Goal: Navigation & Orientation: Find specific page/section

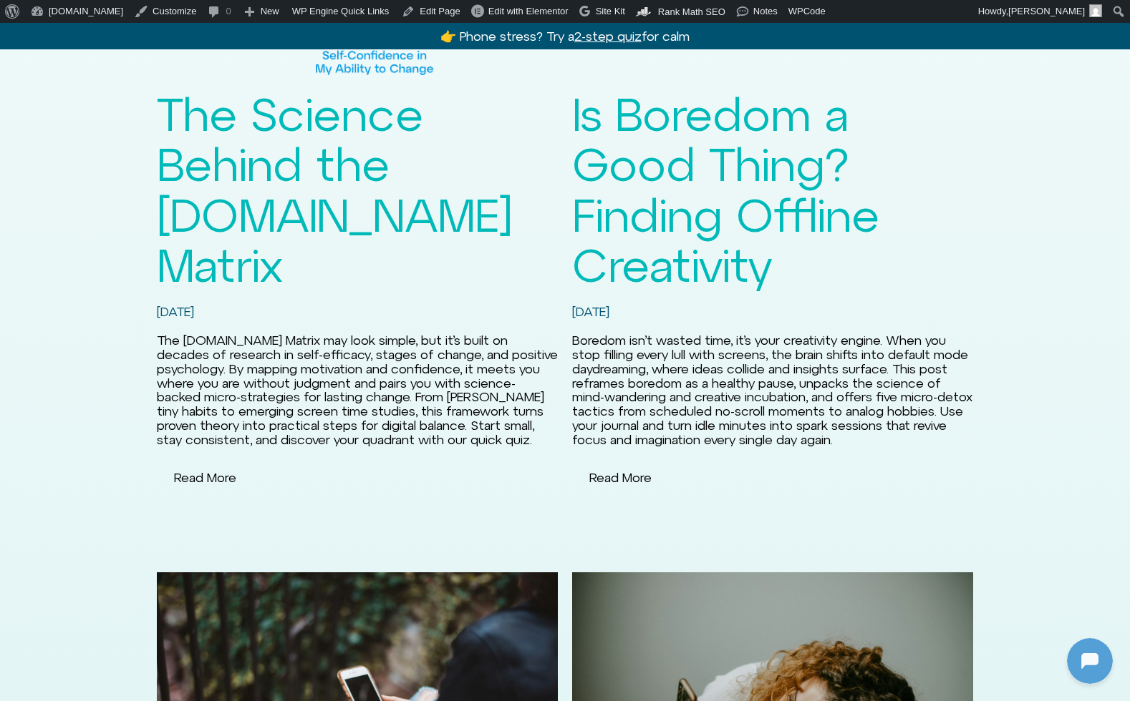
scroll to position [2920, 0]
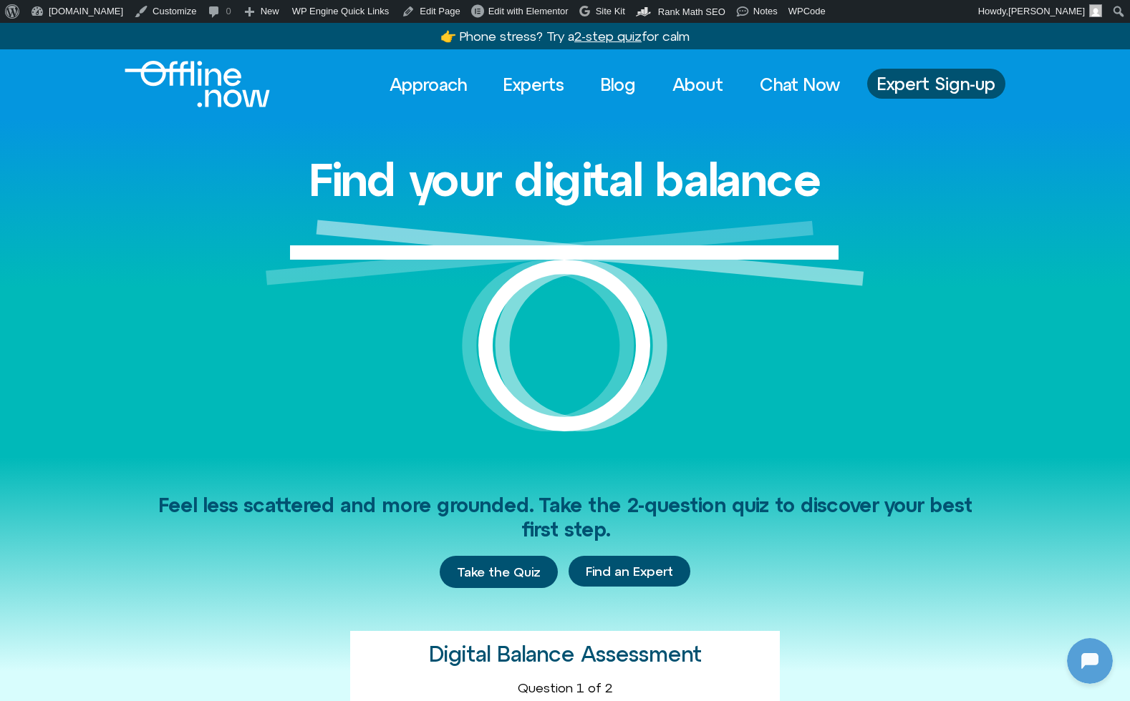
scroll to position [339, 0]
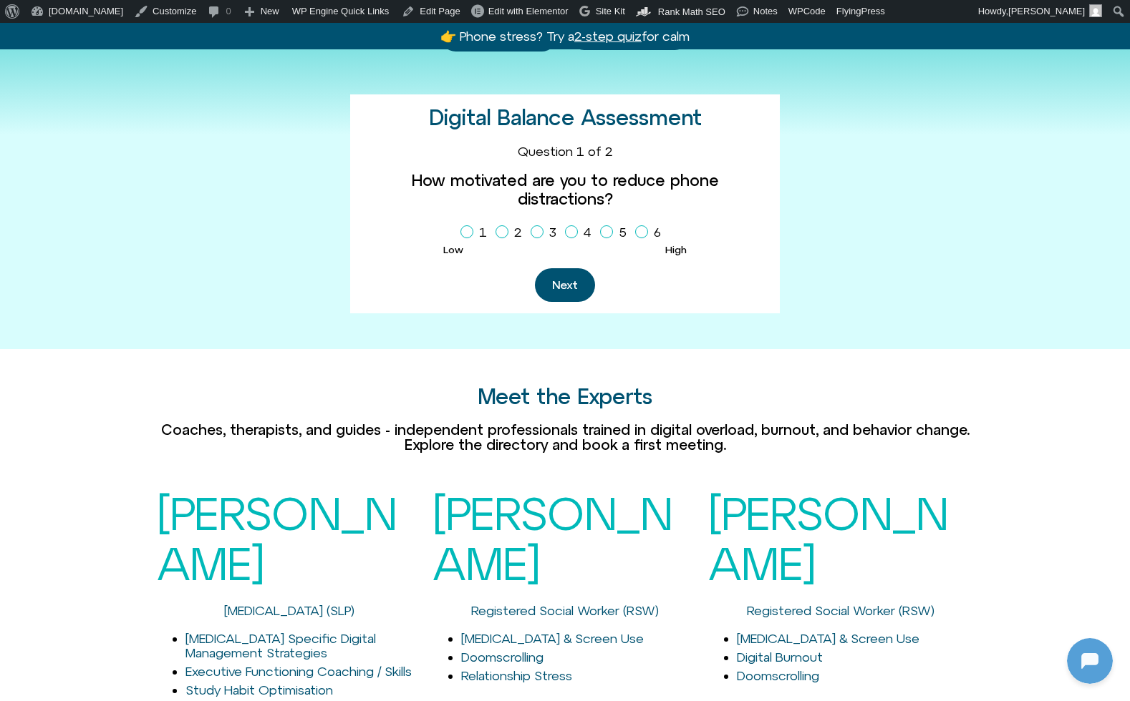
scroll to position [753, 0]
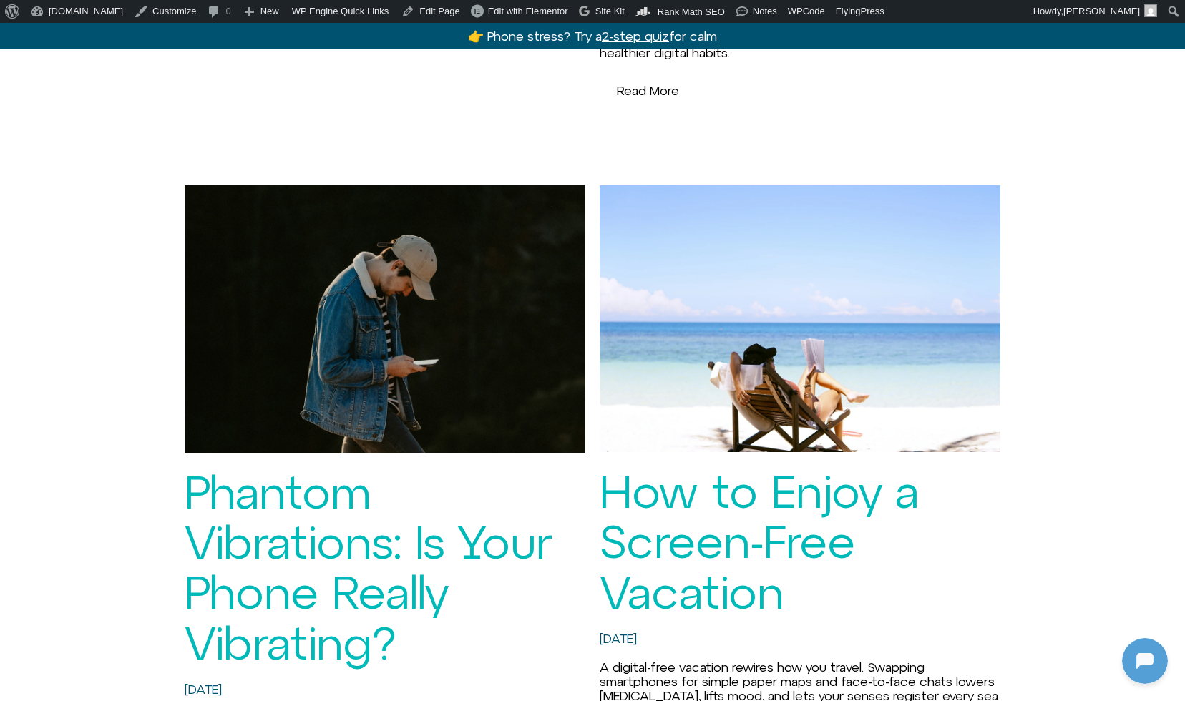
scroll to position [3412, 0]
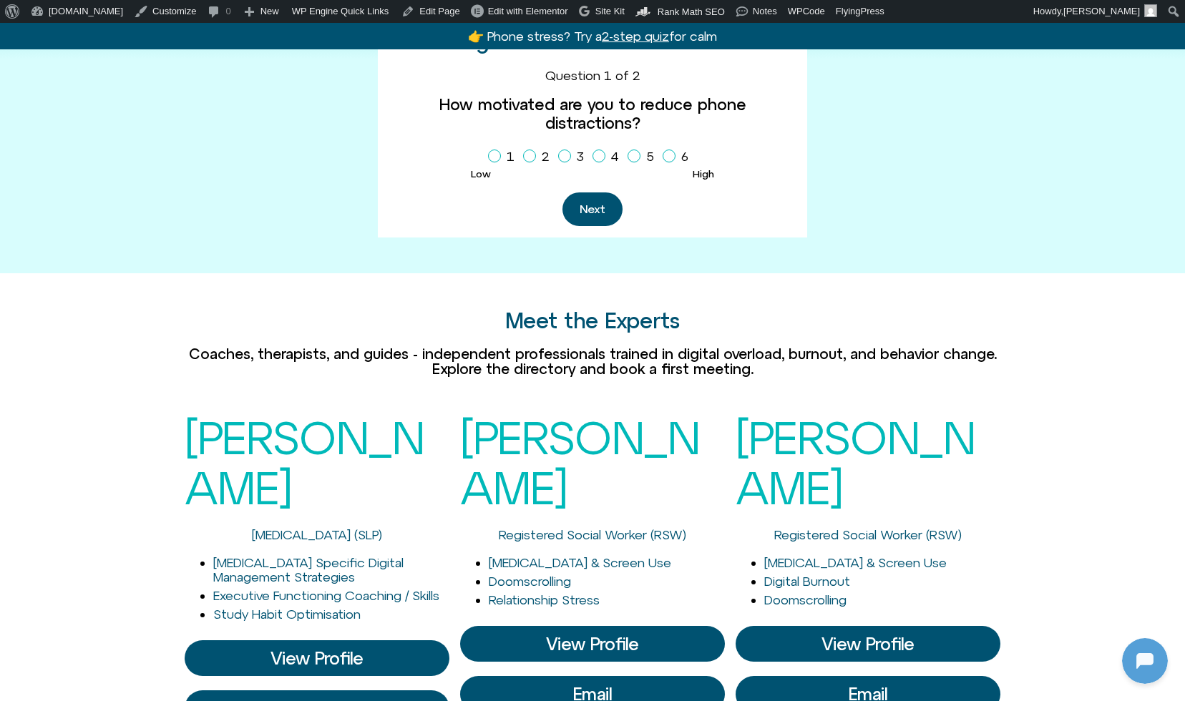
scroll to position [566, 0]
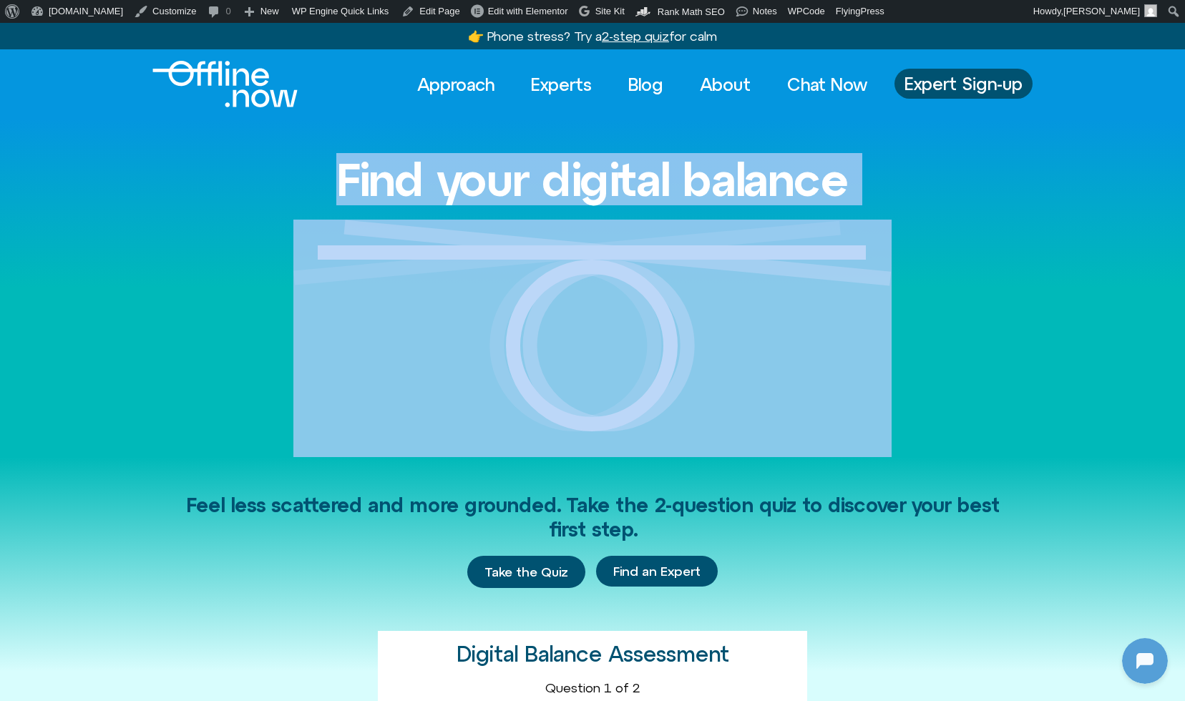
drag, startPoint x: 271, startPoint y: 138, endPoint x: 906, endPoint y: 404, distance: 688.2
click at [906, 404] on div "Find your digital balance" at bounding box center [593, 288] width 816 height 338
click at [974, 391] on div "Find your digital balance" at bounding box center [593, 288] width 816 height 338
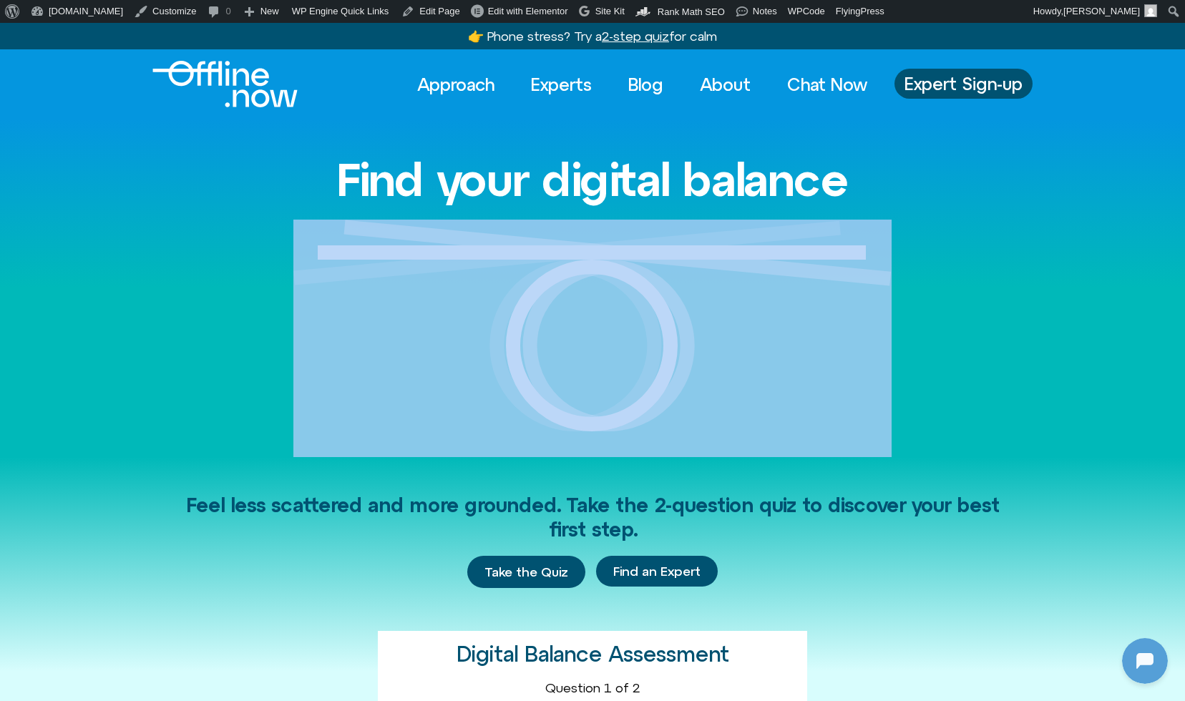
drag, startPoint x: 974, startPoint y: 388, endPoint x: 216, endPoint y: 153, distance: 793.6
click at [216, 153] on div "Find your digital balance" at bounding box center [593, 288] width 816 height 338
click at [221, 155] on div "Find your digital balance" at bounding box center [593, 288] width 816 height 338
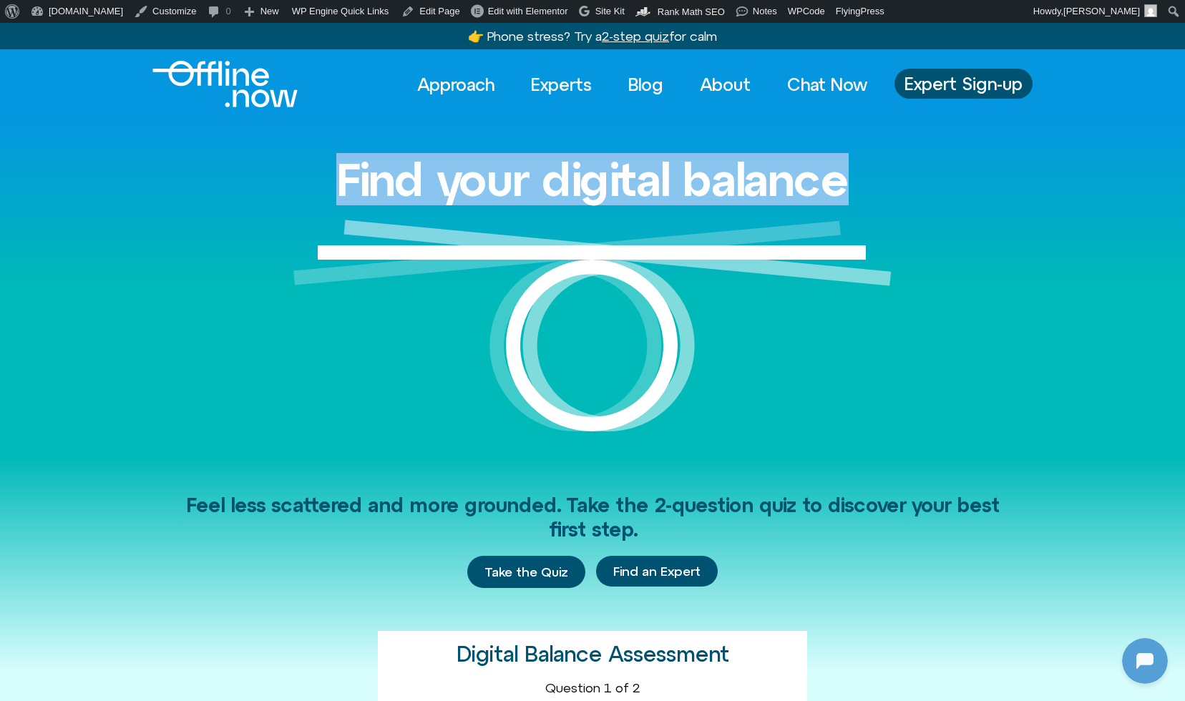
drag, startPoint x: 194, startPoint y: 155, endPoint x: 273, endPoint y: 141, distance: 79.9
click at [273, 141] on div "Find your digital balance" at bounding box center [593, 288] width 816 height 338
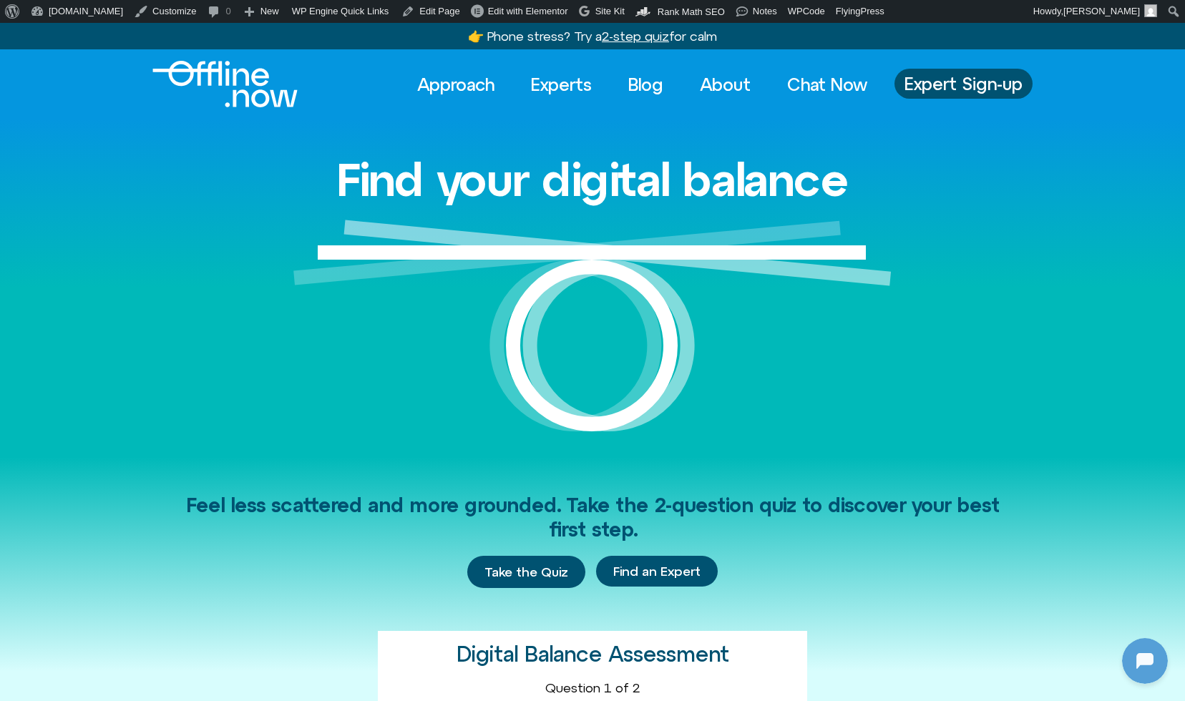
click at [245, 166] on div "Find your digital balance" at bounding box center [593, 288] width 816 height 338
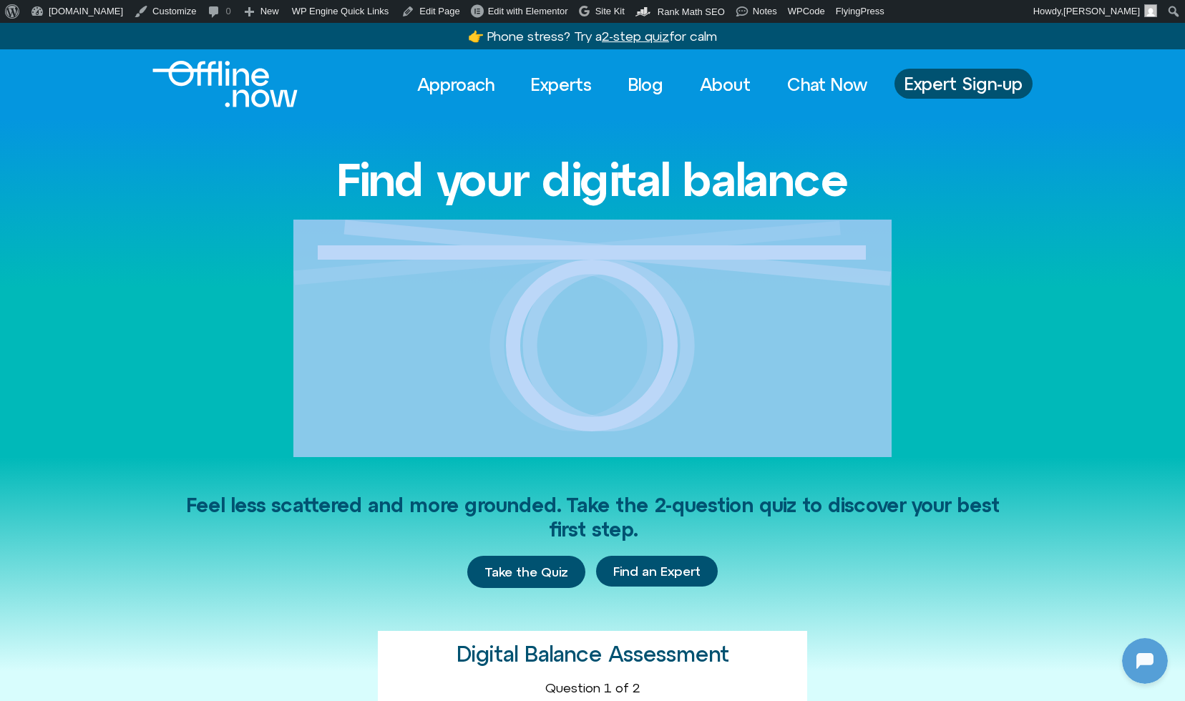
drag, startPoint x: 185, startPoint y: 166, endPoint x: 734, endPoint y: 379, distance: 589.4
click at [734, 379] on div "Find your digital balance" at bounding box center [592, 288] width 1185 height 338
click at [994, 364] on div "Find your digital balance" at bounding box center [593, 288] width 816 height 338
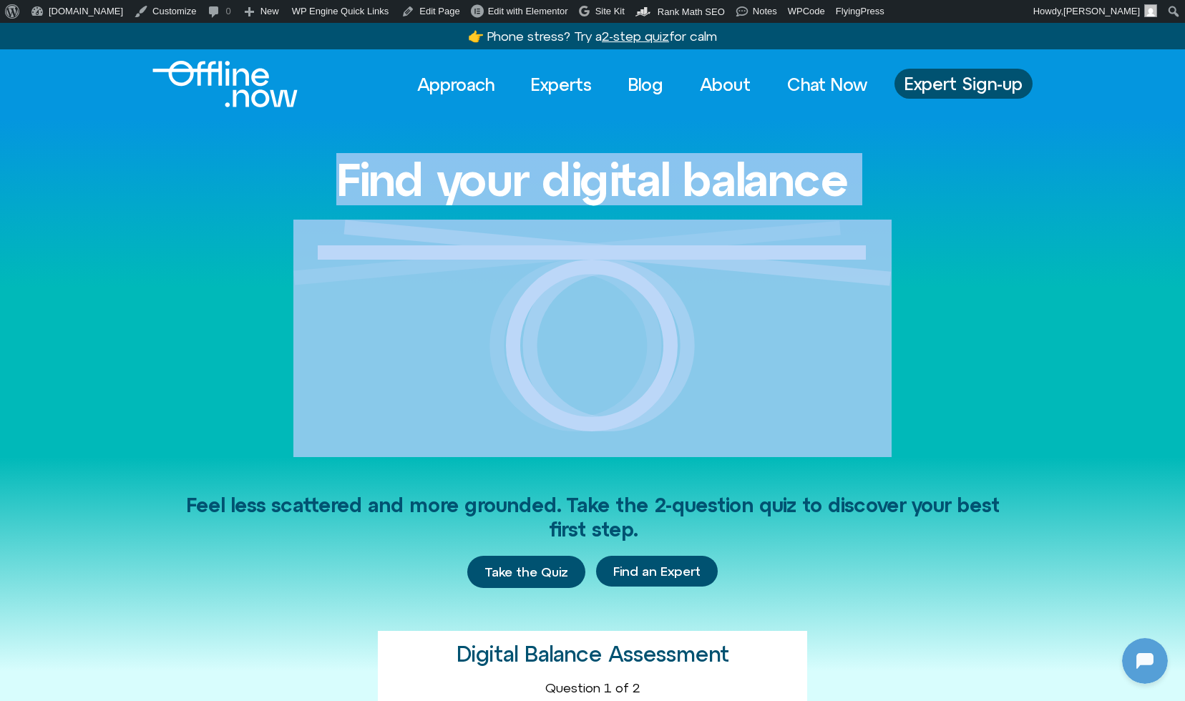
drag, startPoint x: 1006, startPoint y: 370, endPoint x: 261, endPoint y: 165, distance: 773.0
click at [261, 165] on div "Find your digital balance" at bounding box center [592, 288] width 1185 height 338
click at [261, 165] on div "Find your digital balance" at bounding box center [593, 288] width 816 height 338
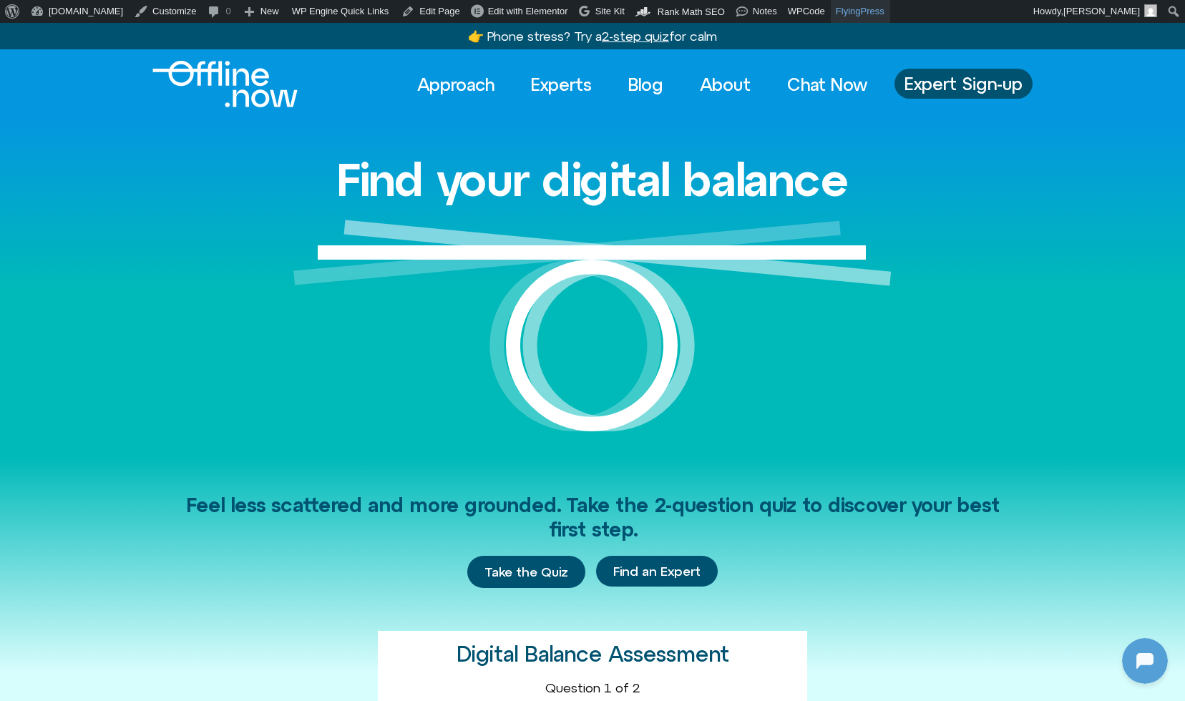
click at [845, 16] on link "FlyingPress" at bounding box center [860, 11] width 59 height 23
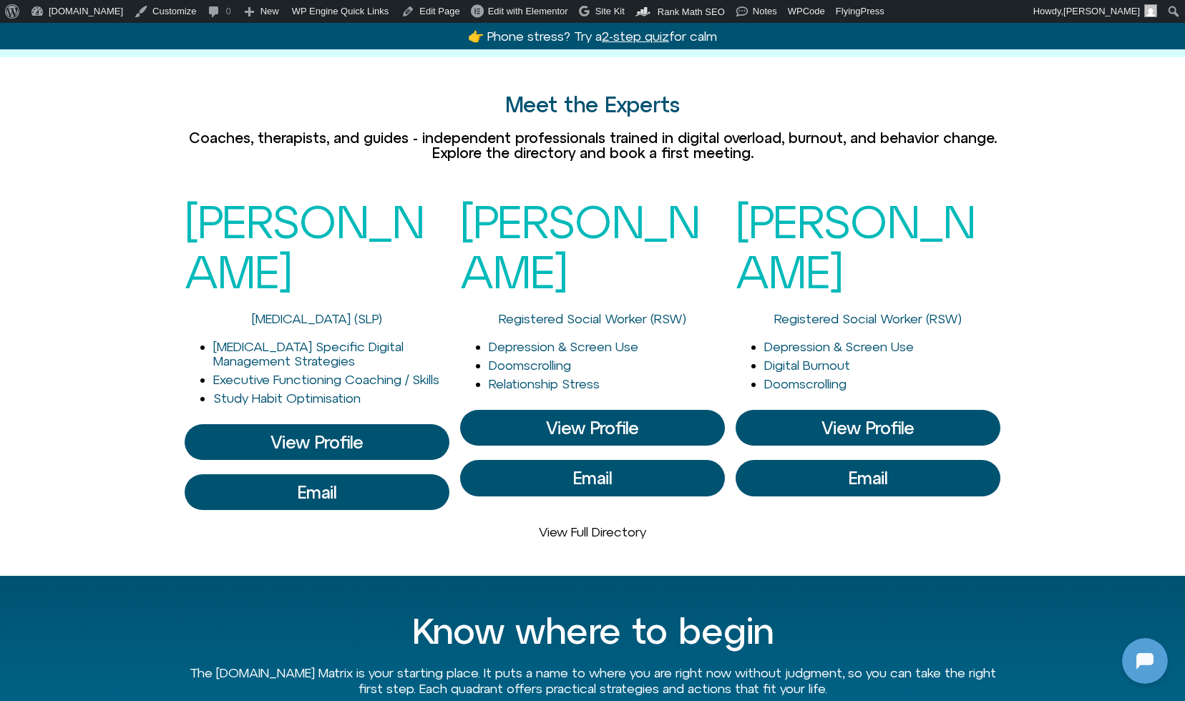
scroll to position [107, 0]
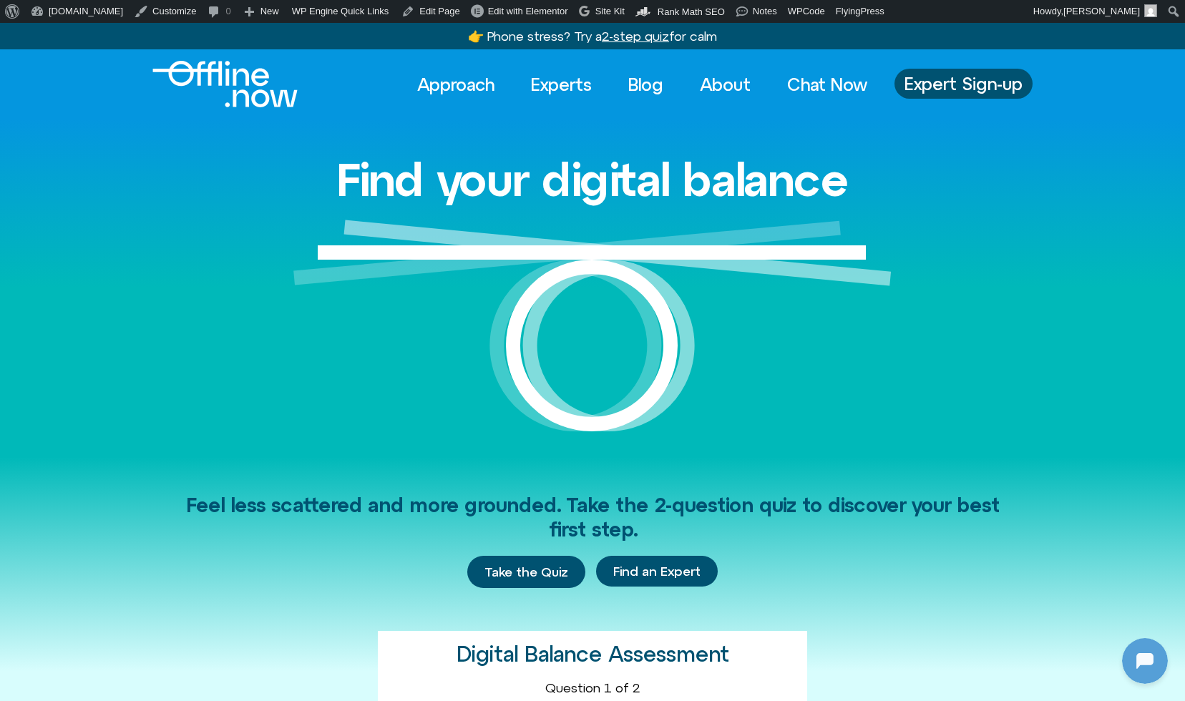
scroll to position [829, 0]
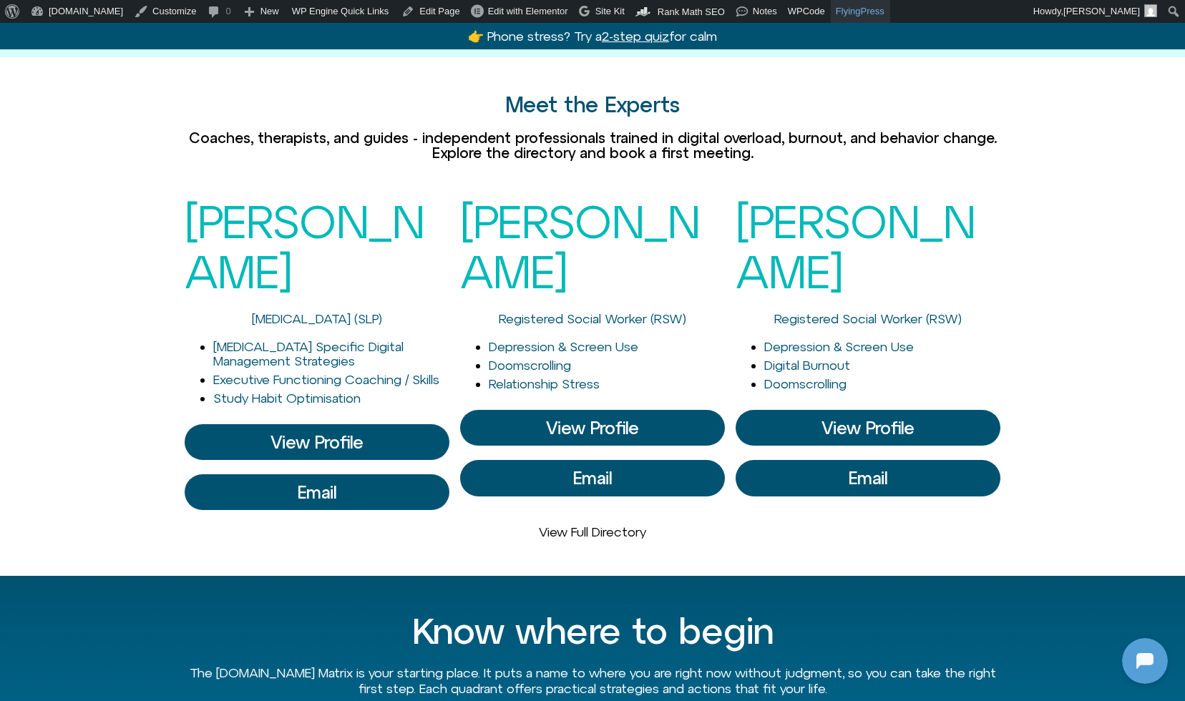
click at [852, 16] on link "FlyingPress" at bounding box center [860, 11] width 59 height 23
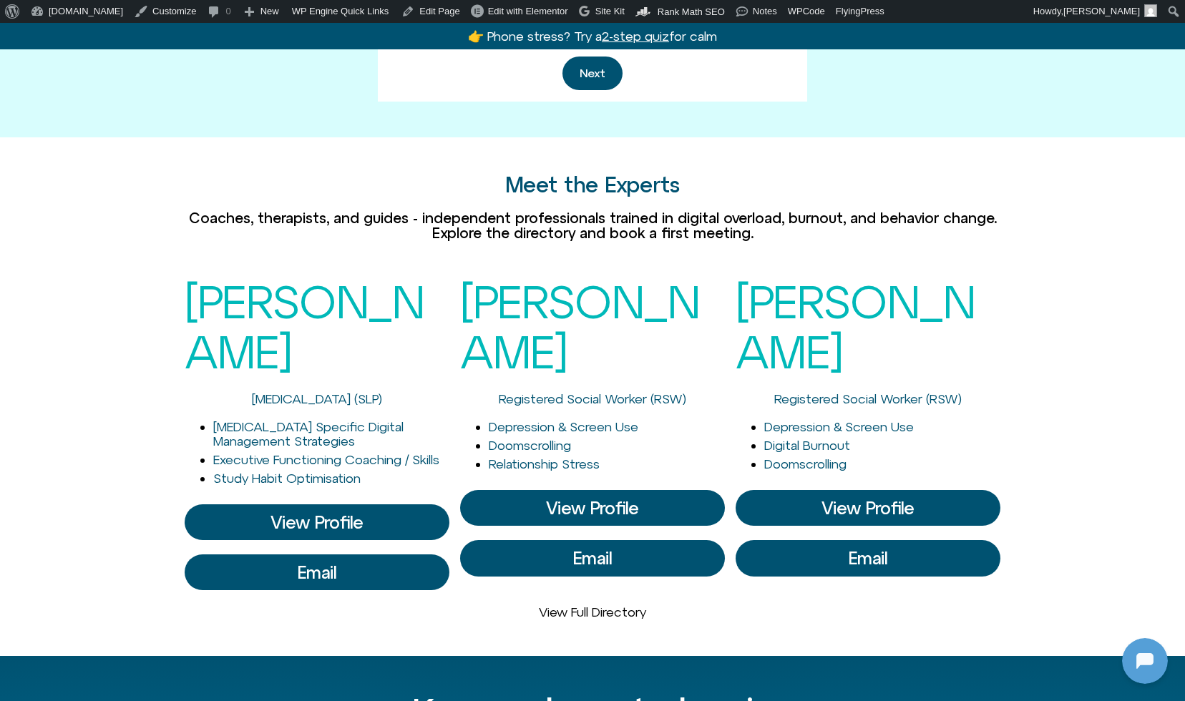
scroll to position [747, 0]
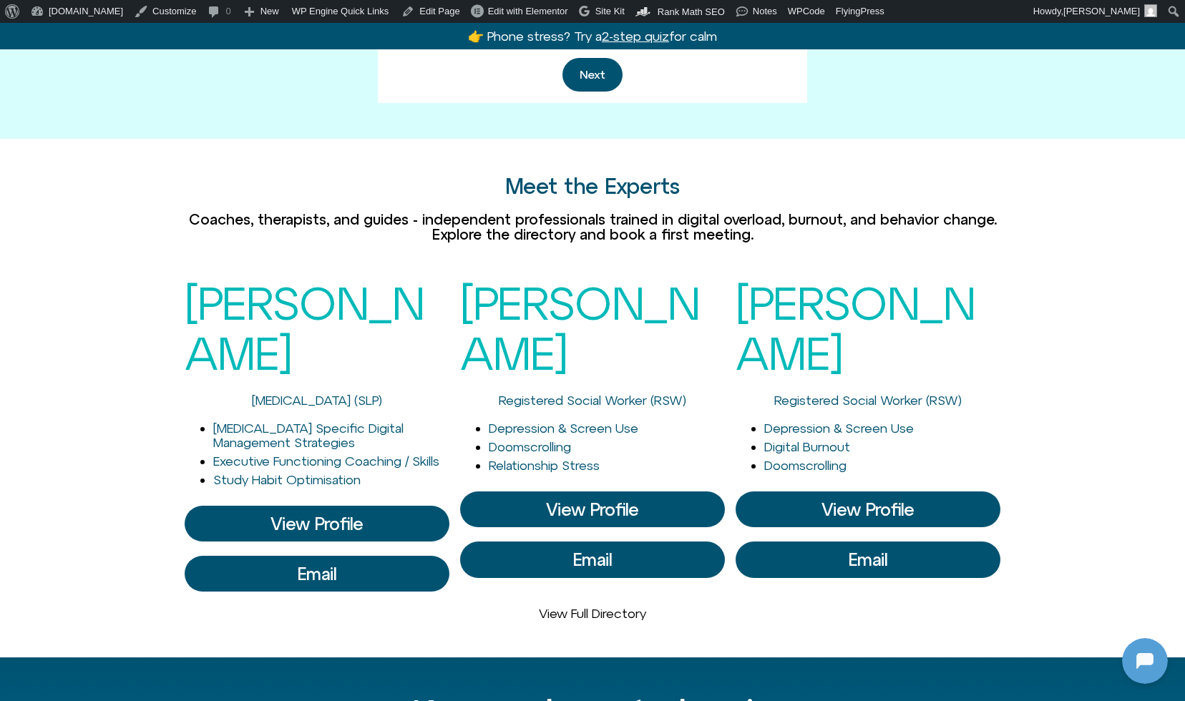
click at [355, 515] on span "View Profile" at bounding box center [317, 524] width 93 height 19
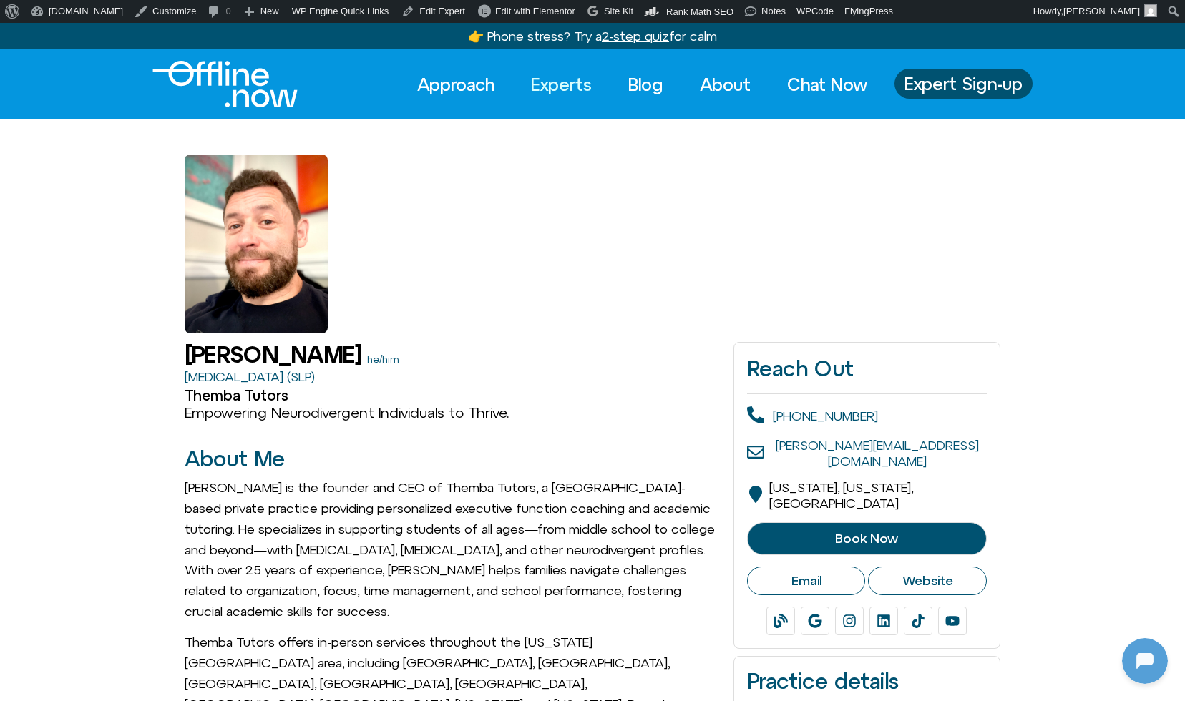
click at [555, 84] on link "Experts" at bounding box center [561, 84] width 87 height 31
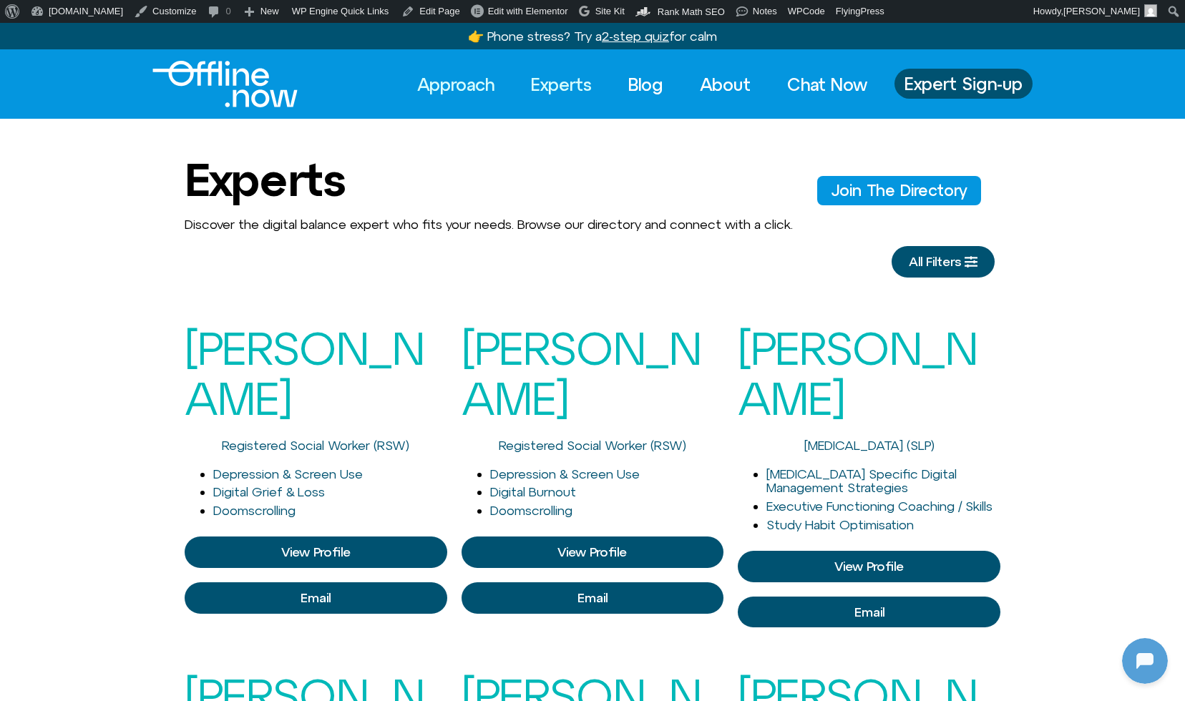
click at [439, 87] on link "Approach" at bounding box center [455, 84] width 103 height 31
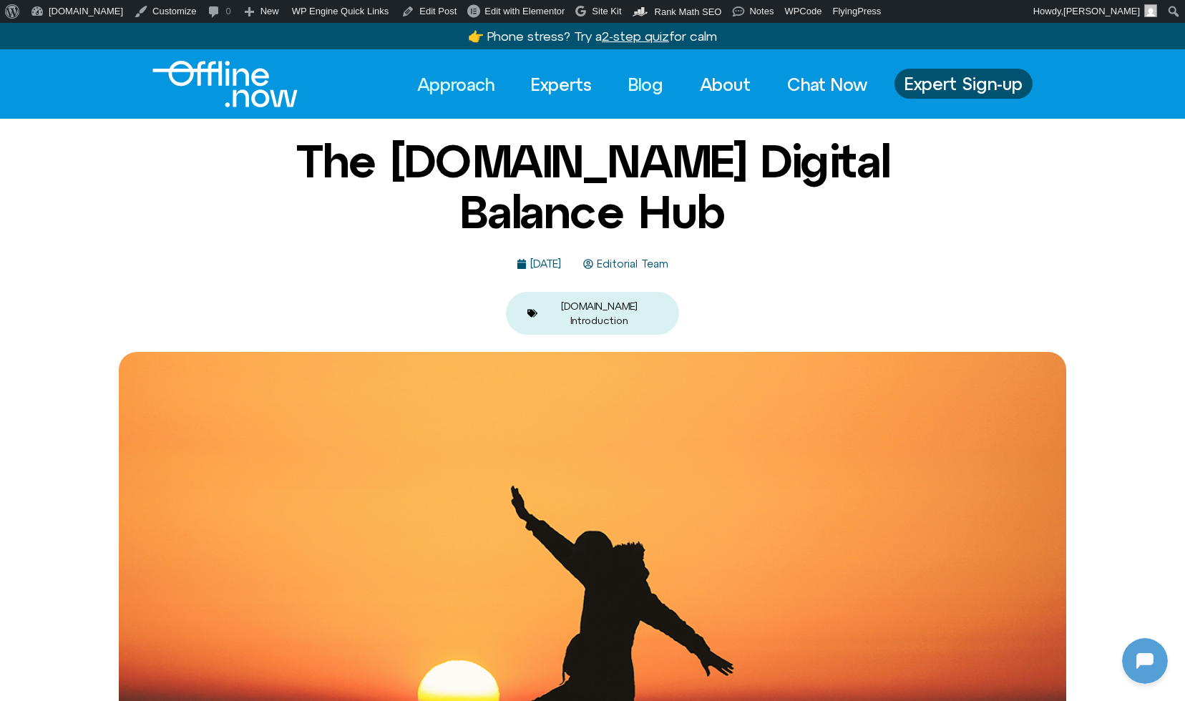
click at [638, 84] on link "Blog" at bounding box center [646, 84] width 61 height 31
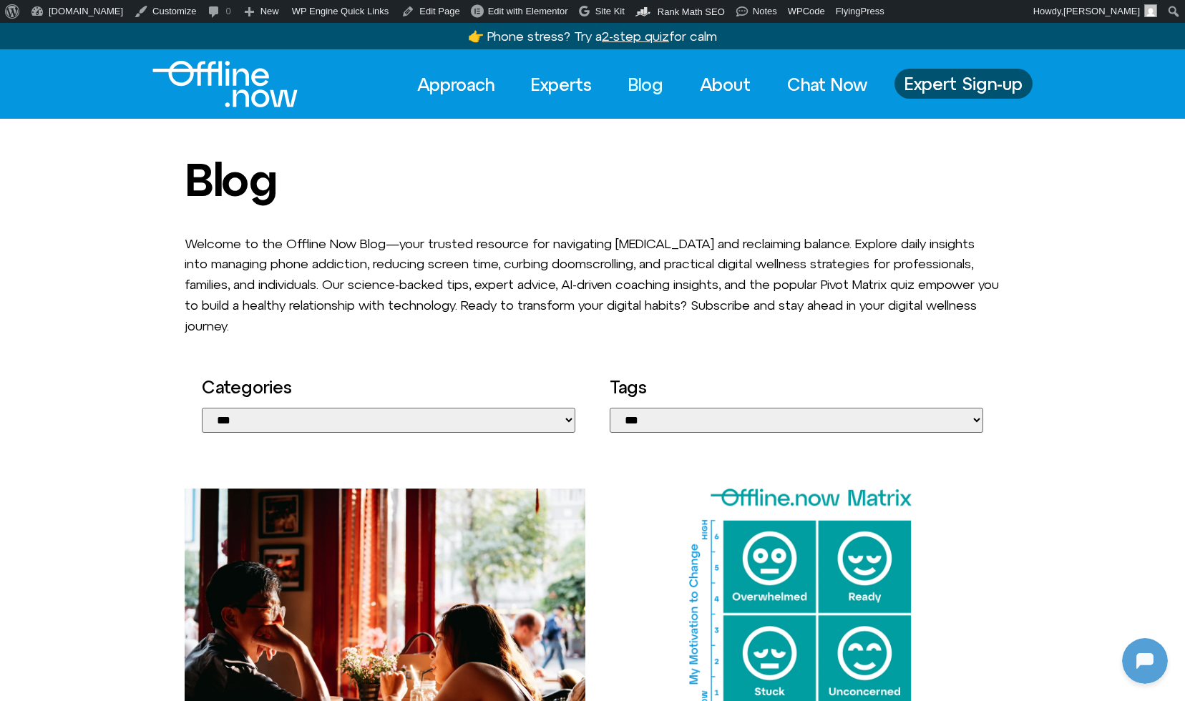
click at [221, 81] on img "Logo" at bounding box center [224, 84] width 145 height 47
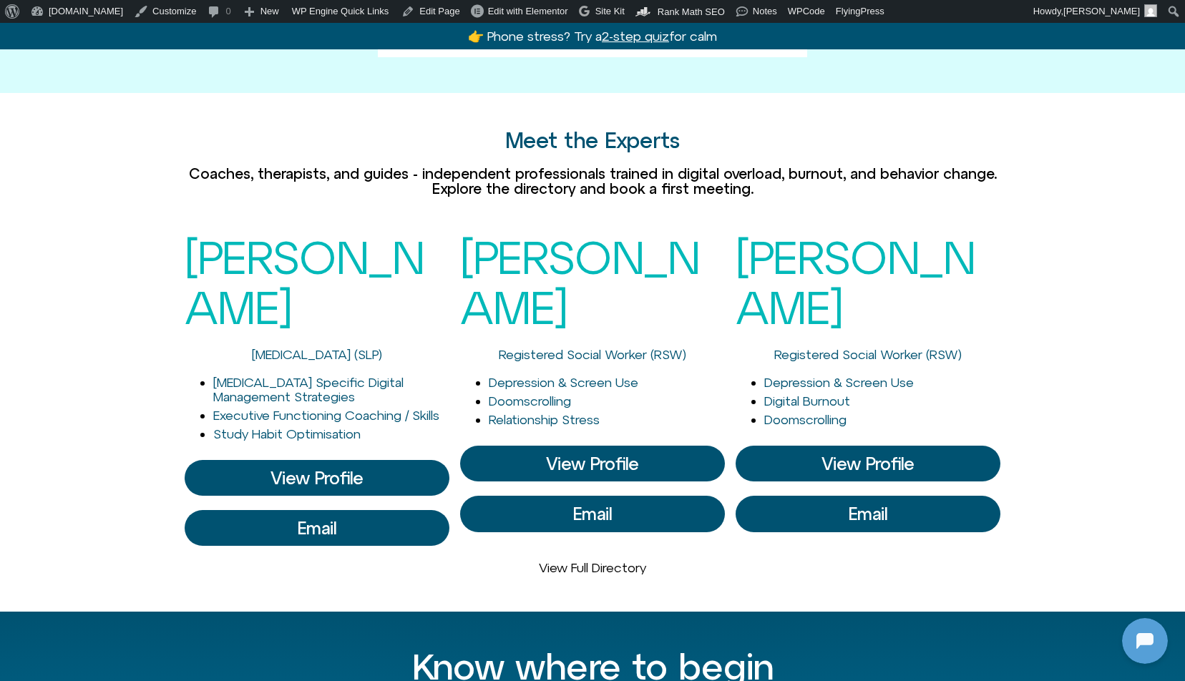
scroll to position [107, 0]
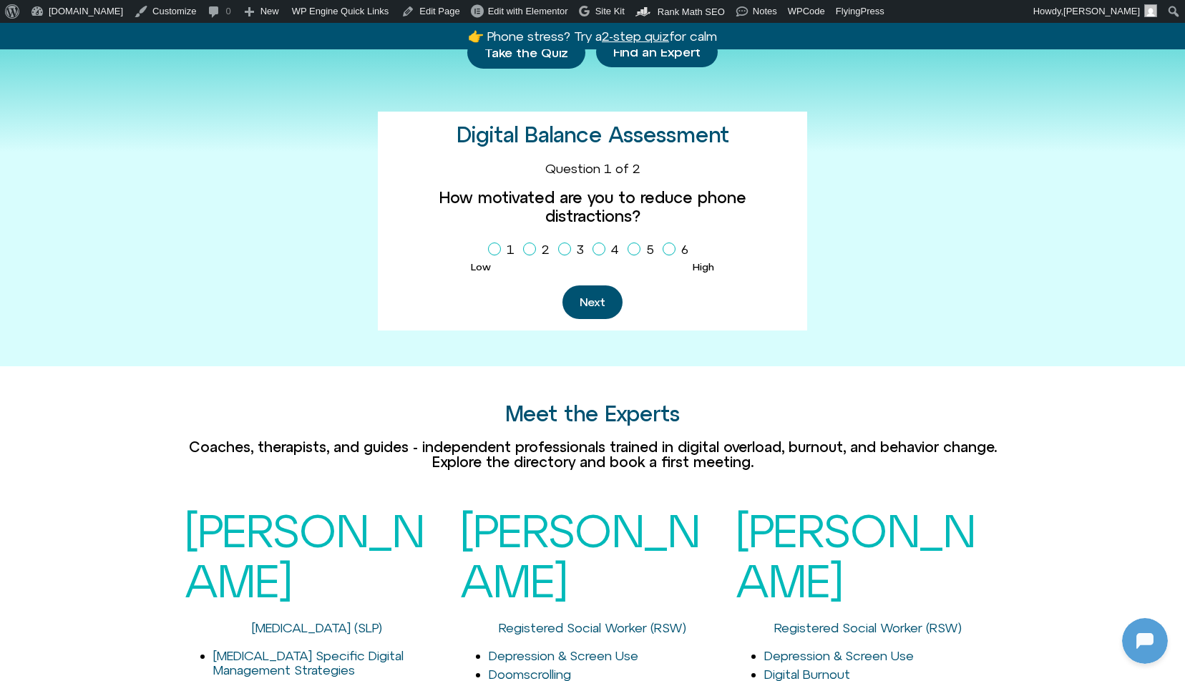
scroll to position [640, 0]
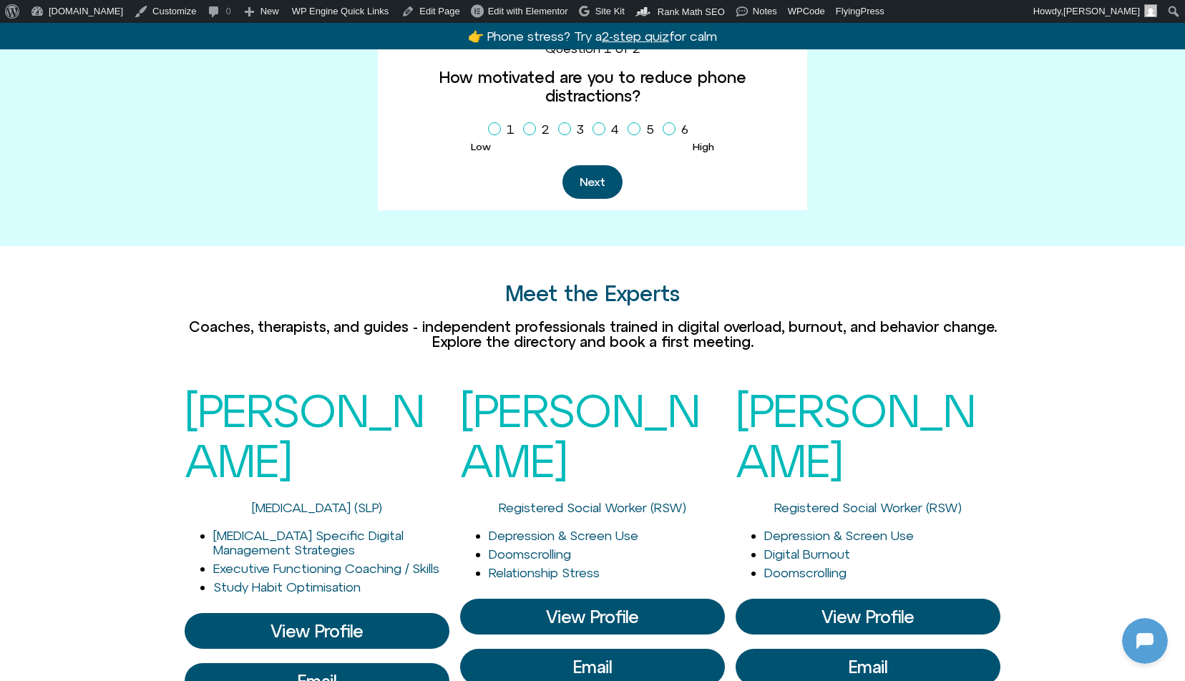
click at [298, 622] on span "View Profile" at bounding box center [317, 631] width 93 height 19
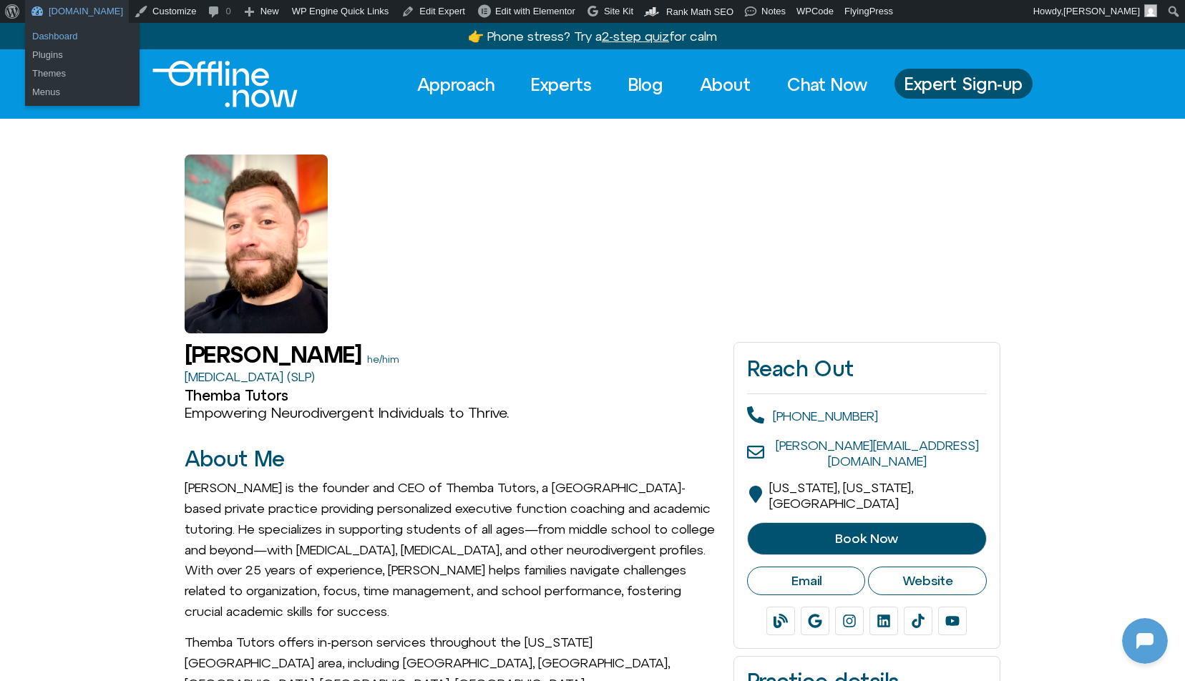
click at [60, 31] on link "Dashboard" at bounding box center [82, 36] width 115 height 19
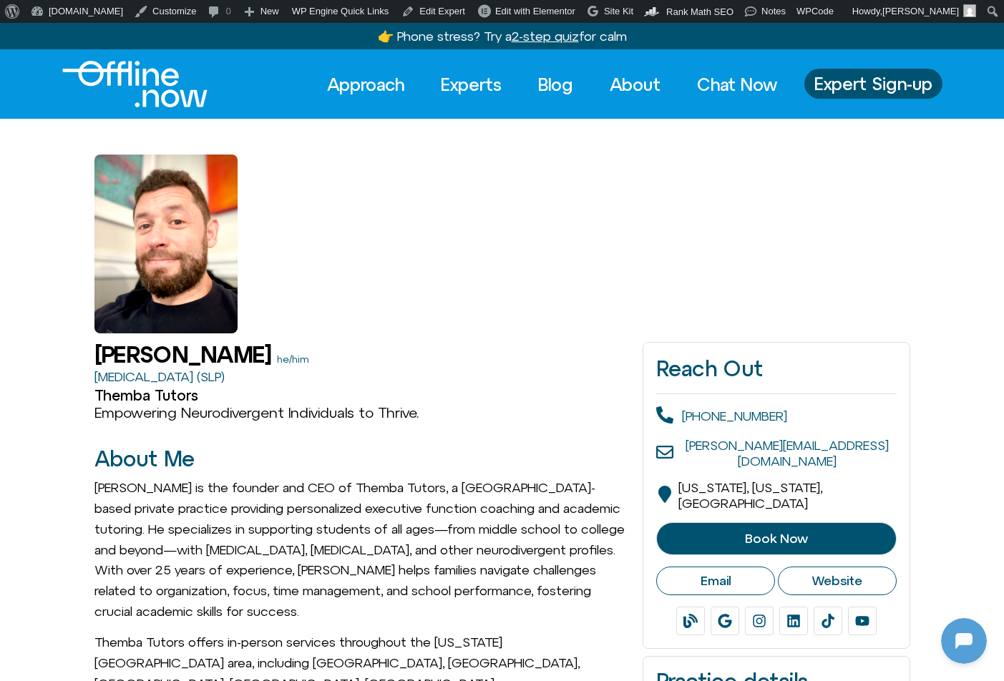
click at [130, 74] on img "Logo" at bounding box center [134, 84] width 145 height 47
click at [158, 83] on img "Logo" at bounding box center [134, 84] width 145 height 47
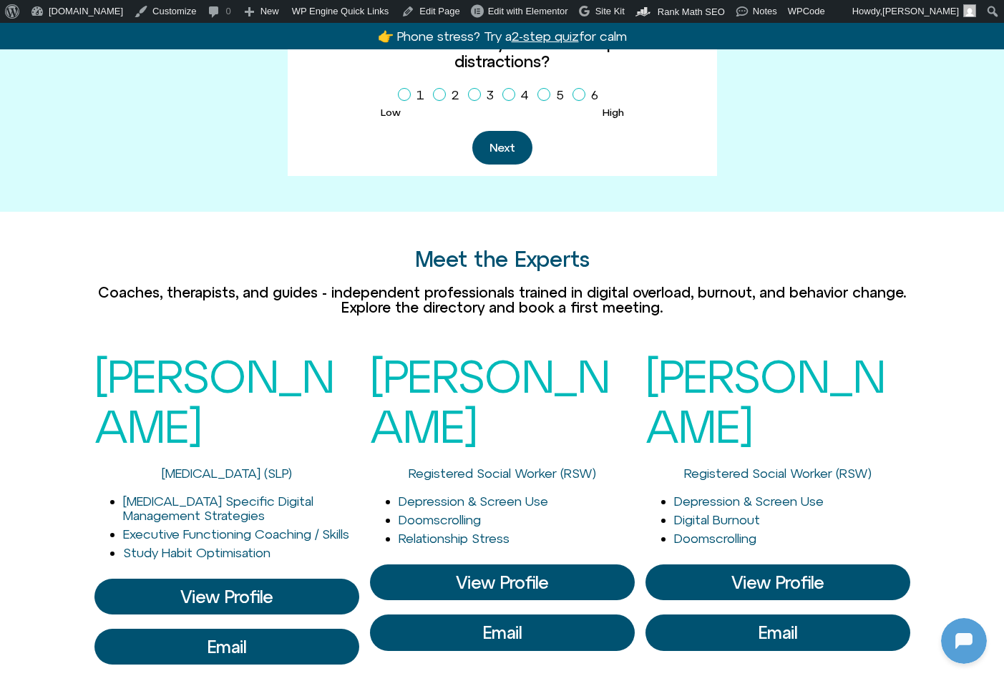
scroll to position [107, 0]
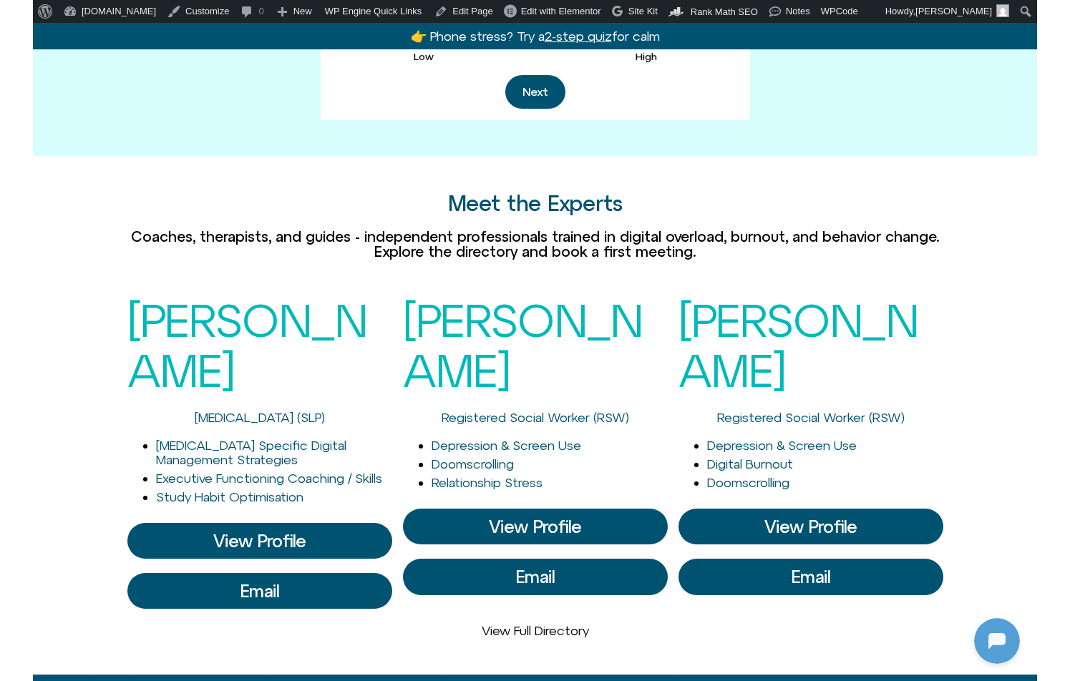
scroll to position [685, 0]
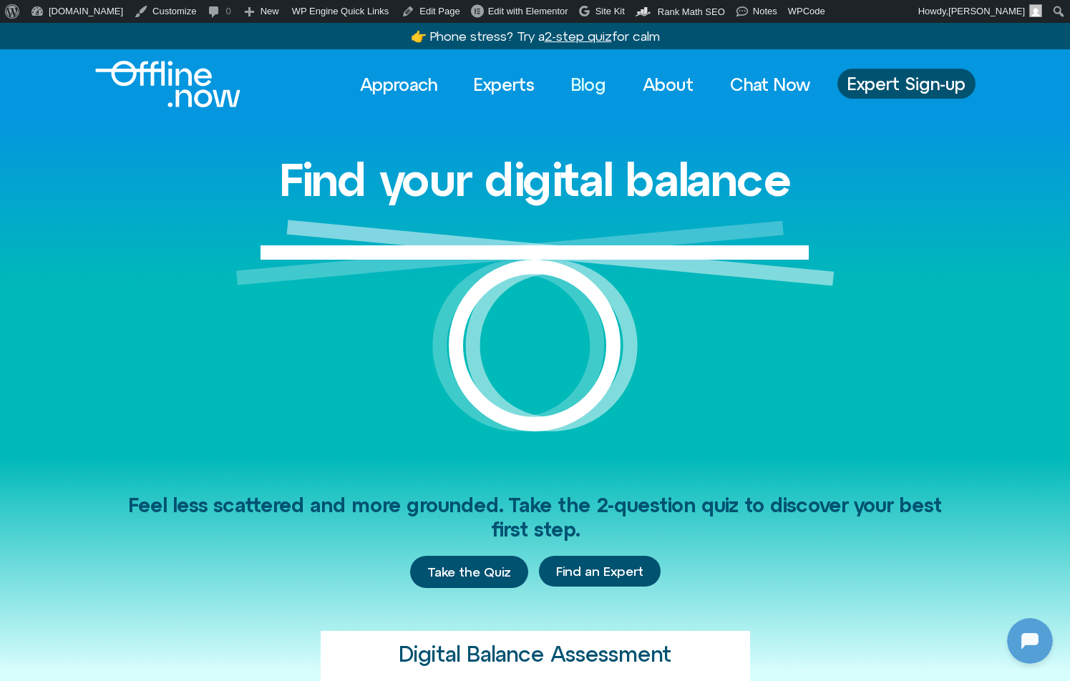
click at [590, 84] on link "Blog" at bounding box center [588, 84] width 61 height 31
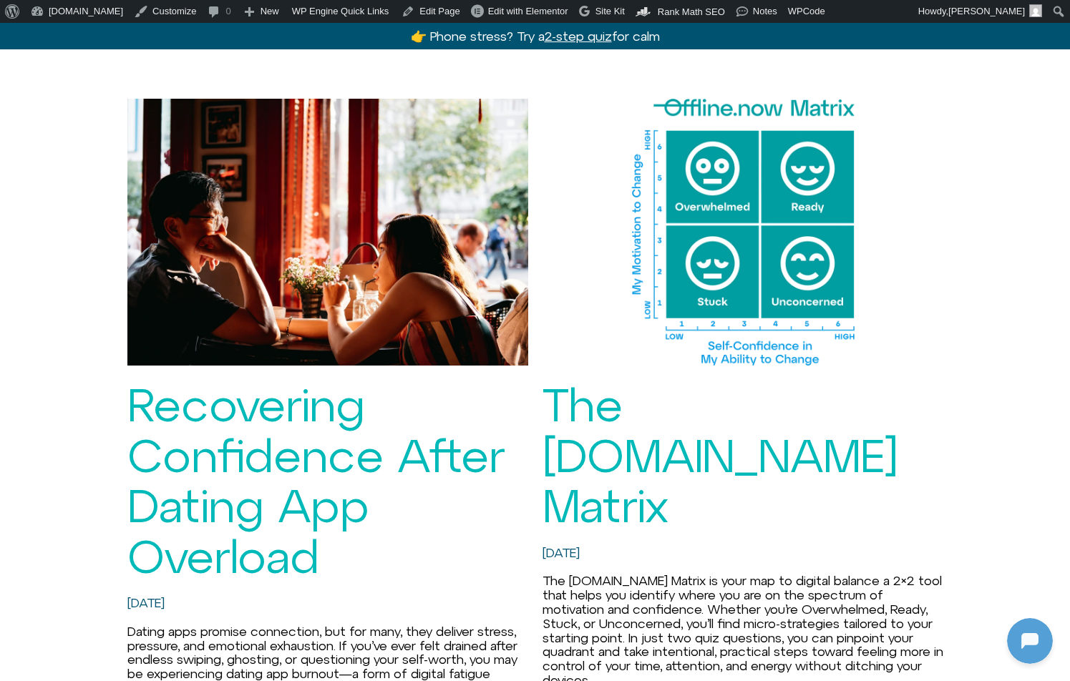
scroll to position [592, 0]
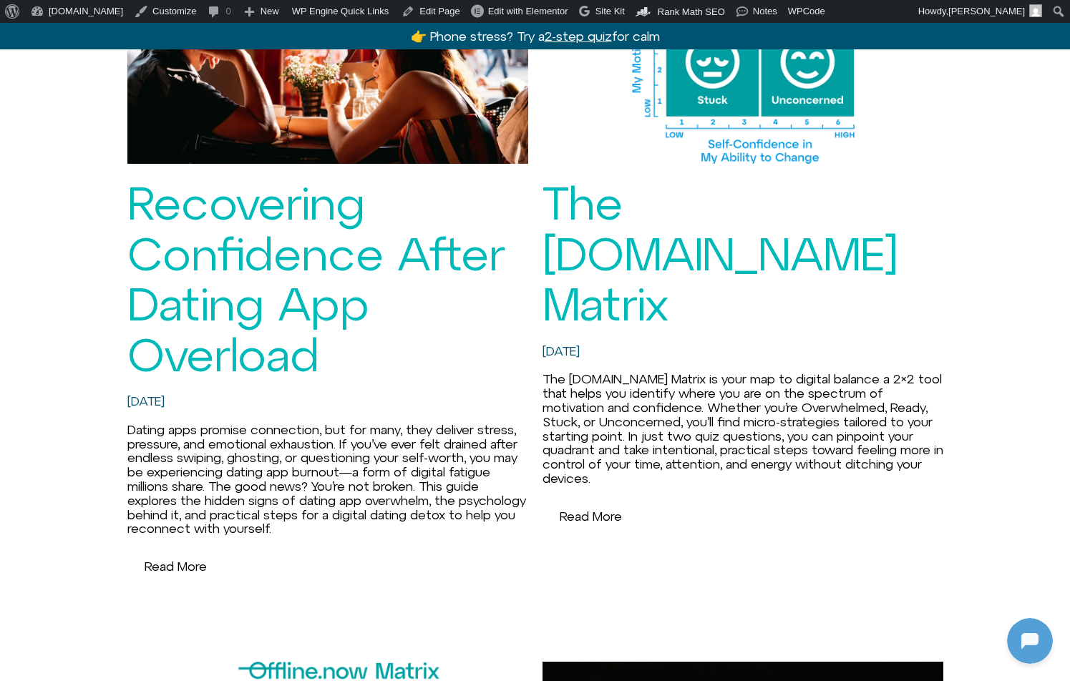
click at [298, 297] on link "Recovering Confidence After Dating App Overload" at bounding box center [315, 278] width 377 height 203
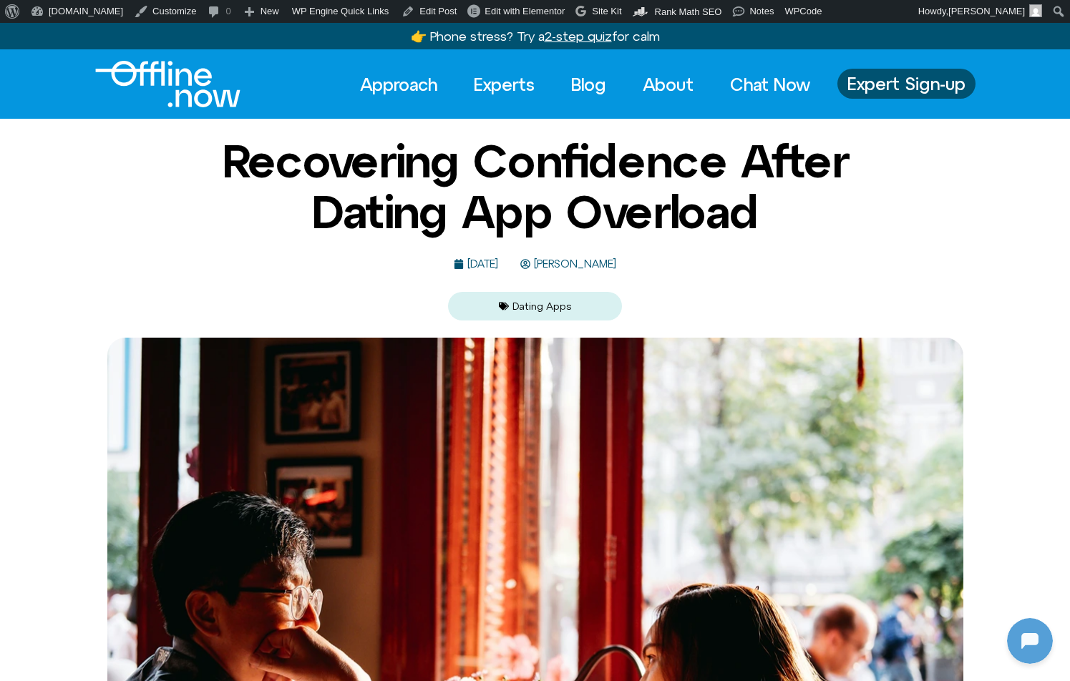
click at [155, 84] on img "Logo" at bounding box center [167, 84] width 145 height 47
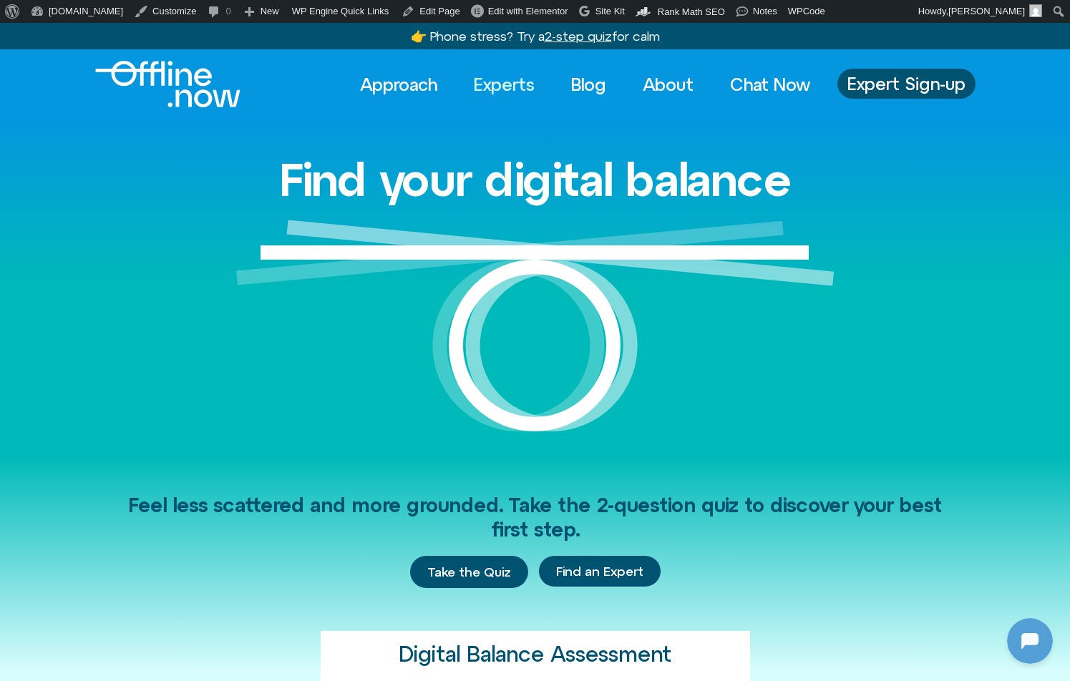
click at [502, 81] on link "Experts" at bounding box center [504, 84] width 87 height 31
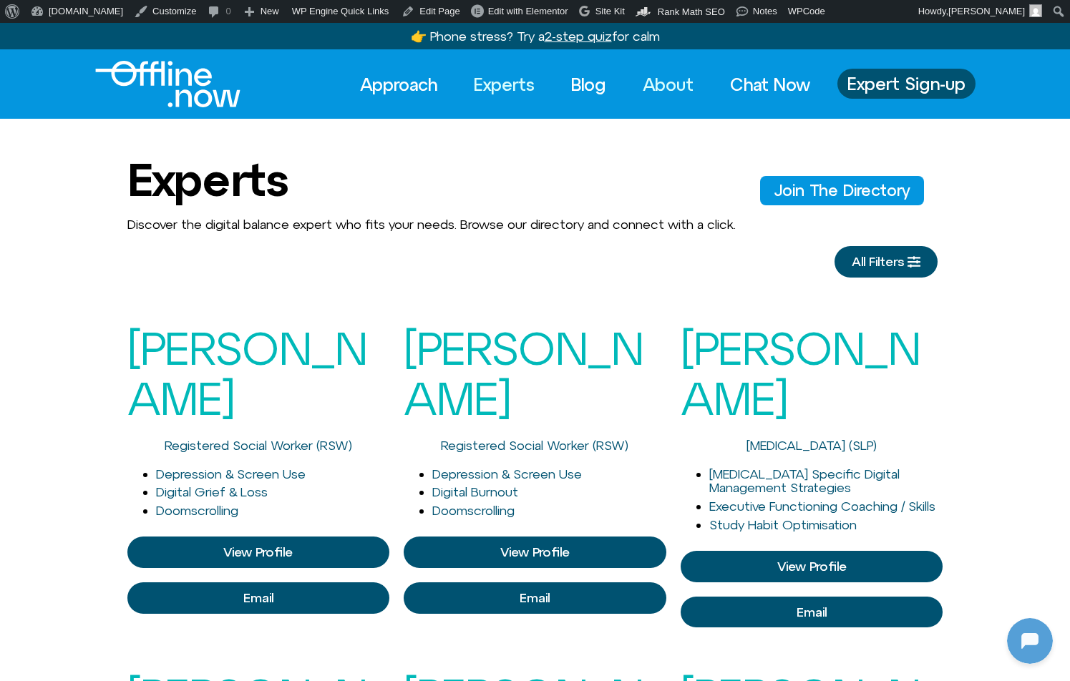
click at [660, 78] on link "About" at bounding box center [668, 84] width 77 height 31
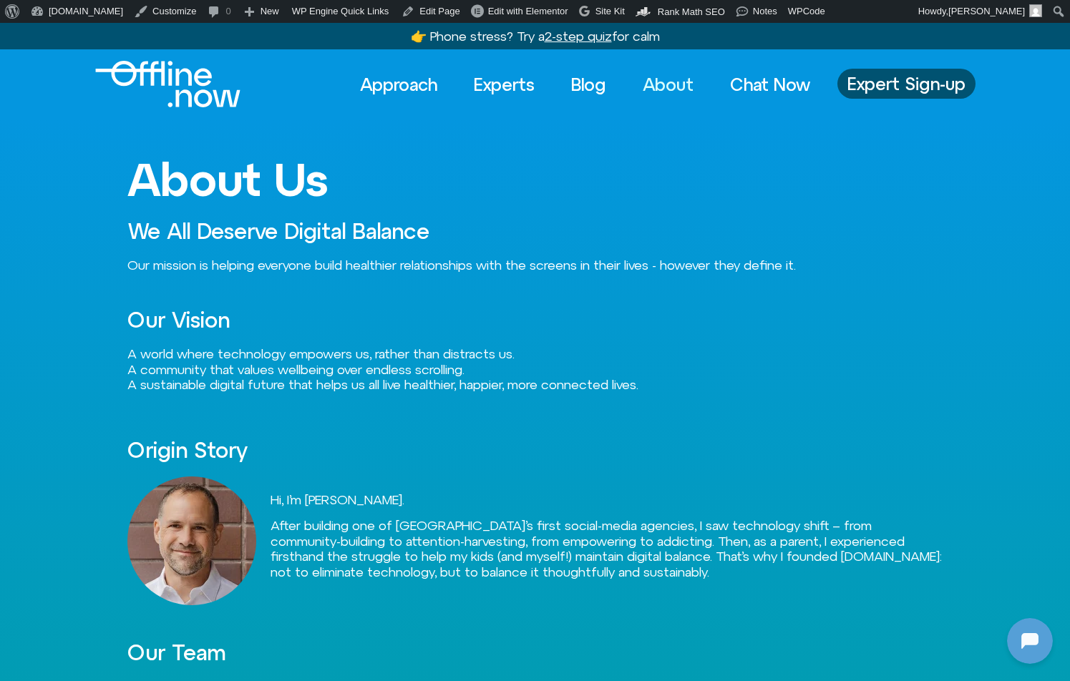
click at [147, 74] on img "Logo" at bounding box center [167, 84] width 145 height 47
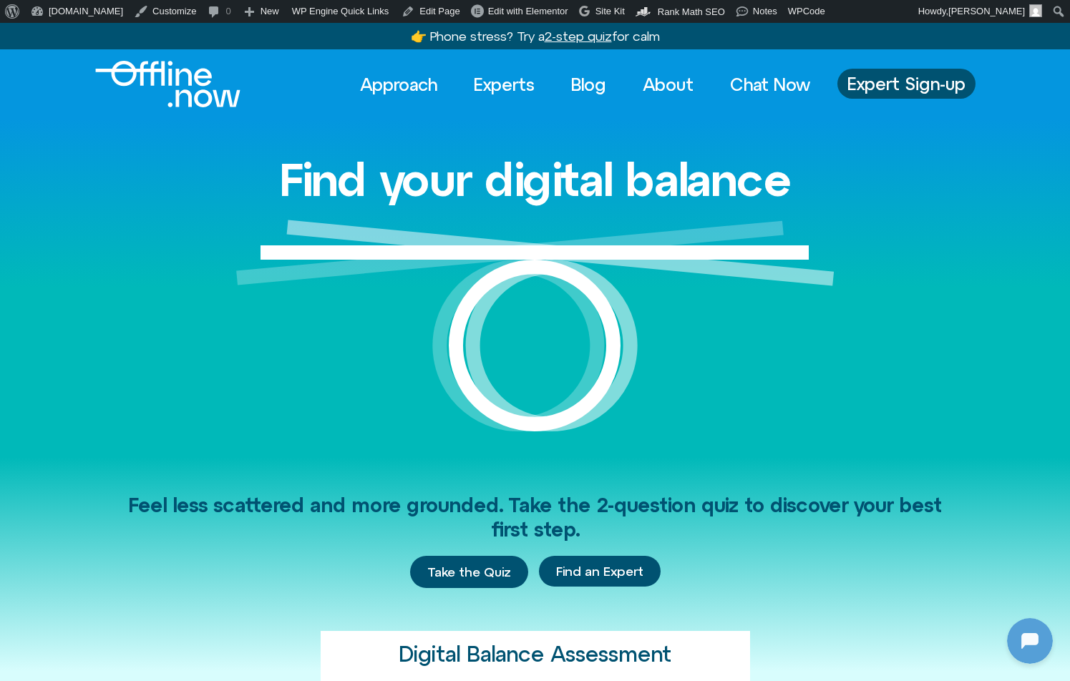
scroll to position [107, 0]
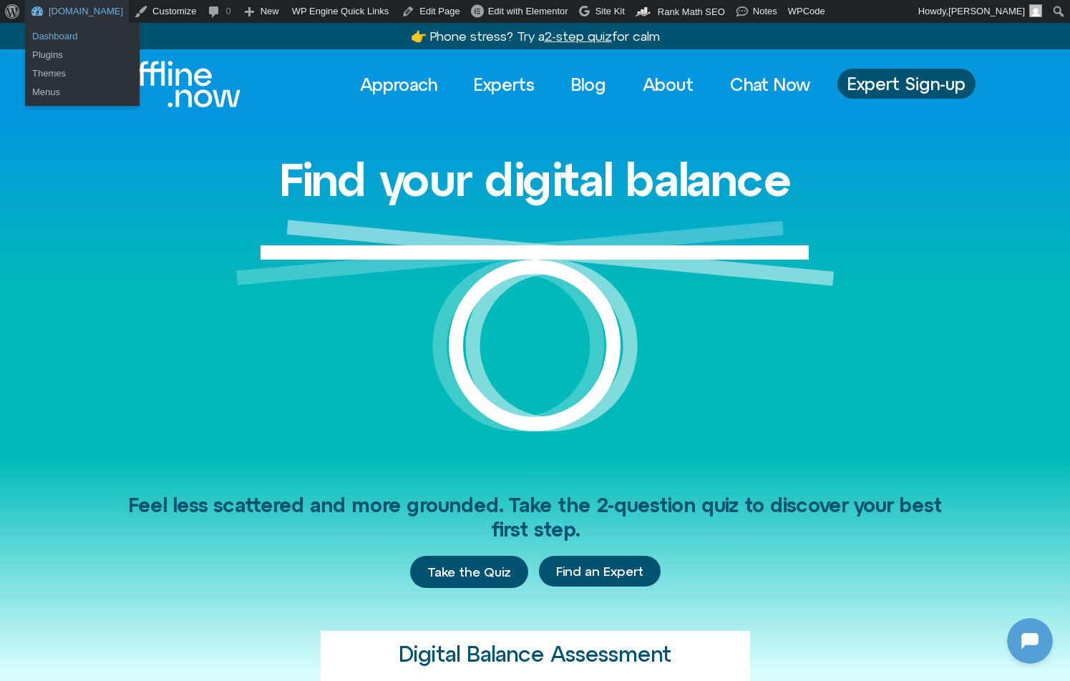
click at [57, 39] on link "Dashboard" at bounding box center [82, 36] width 115 height 19
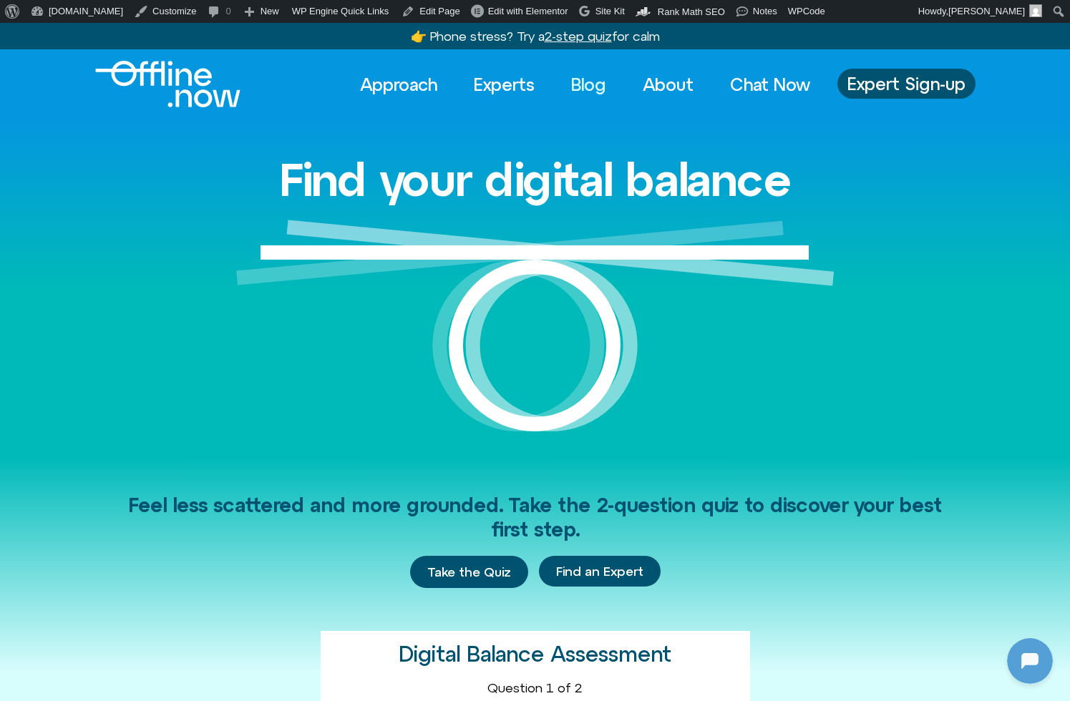
click at [592, 79] on link "Blog" at bounding box center [588, 84] width 61 height 31
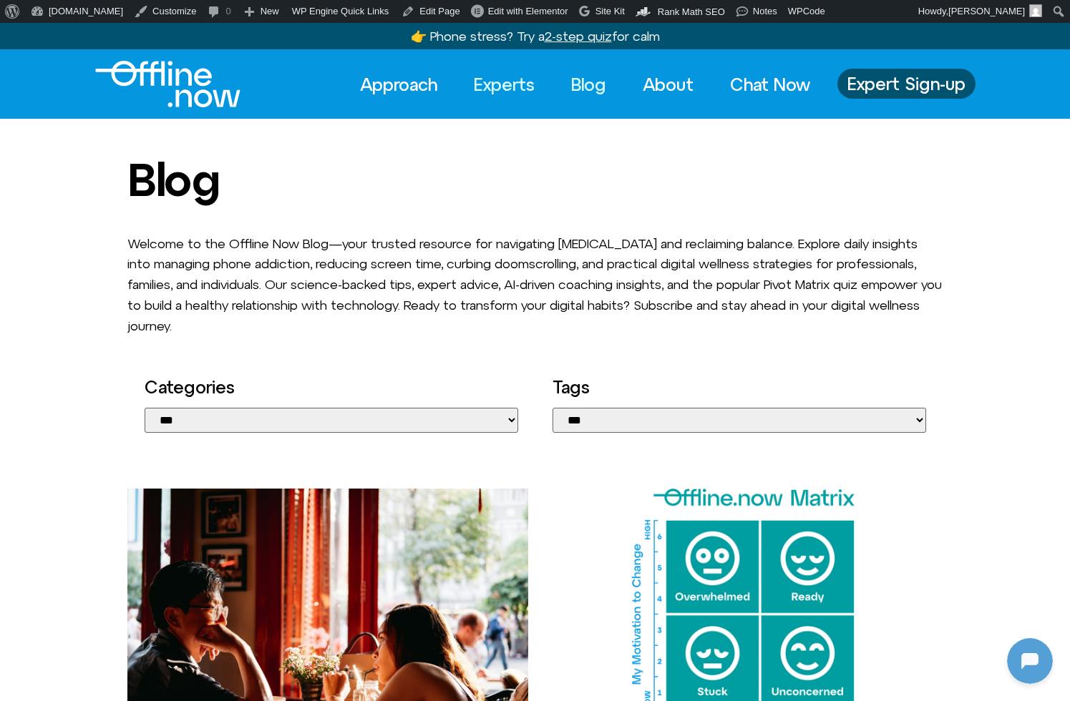
click at [498, 92] on link "Experts" at bounding box center [504, 84] width 87 height 31
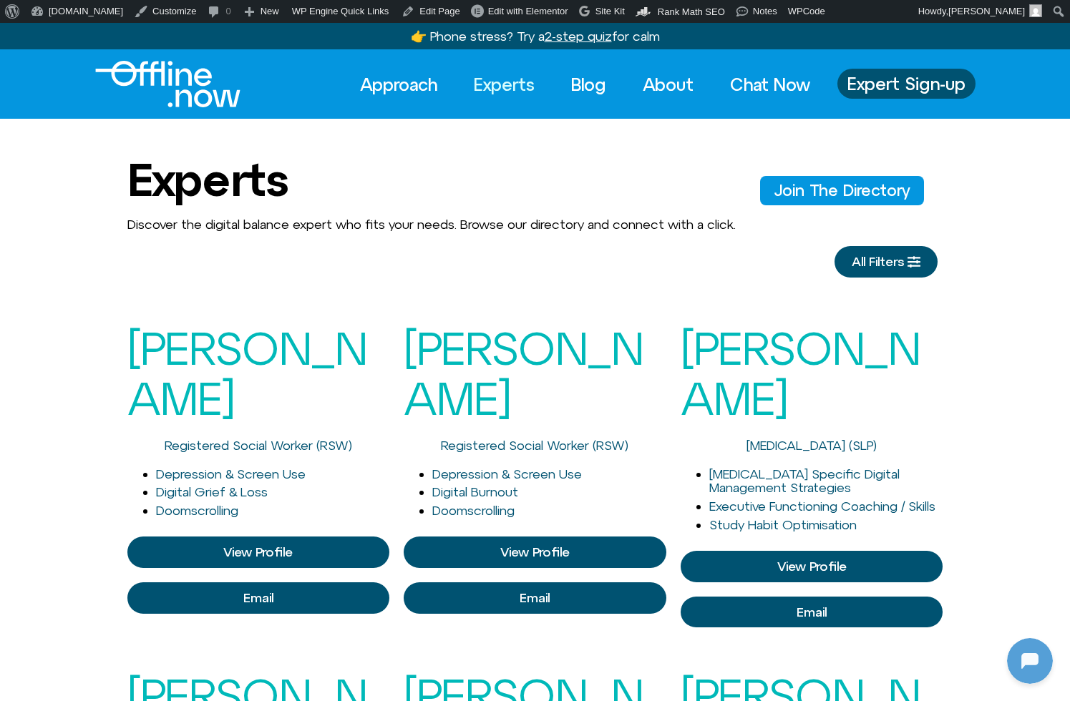
scroll to position [107, 0]
click at [218, 545] on span "View Profile" at bounding box center [259, 552] width 228 height 14
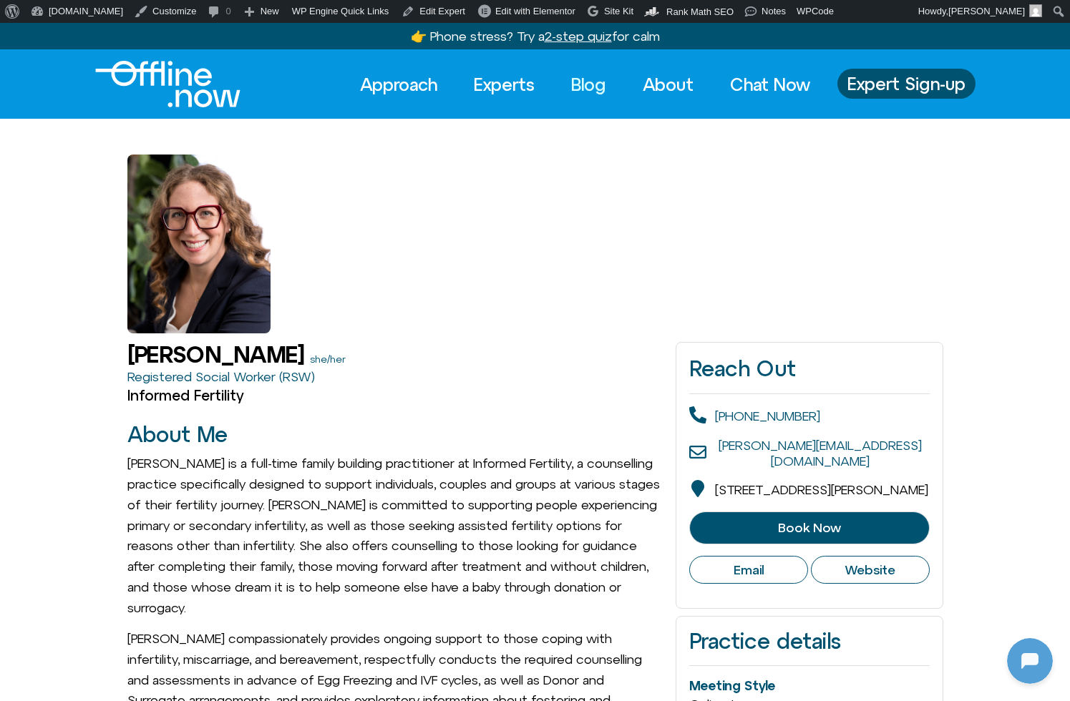
click at [581, 92] on link "Blog" at bounding box center [588, 84] width 61 height 31
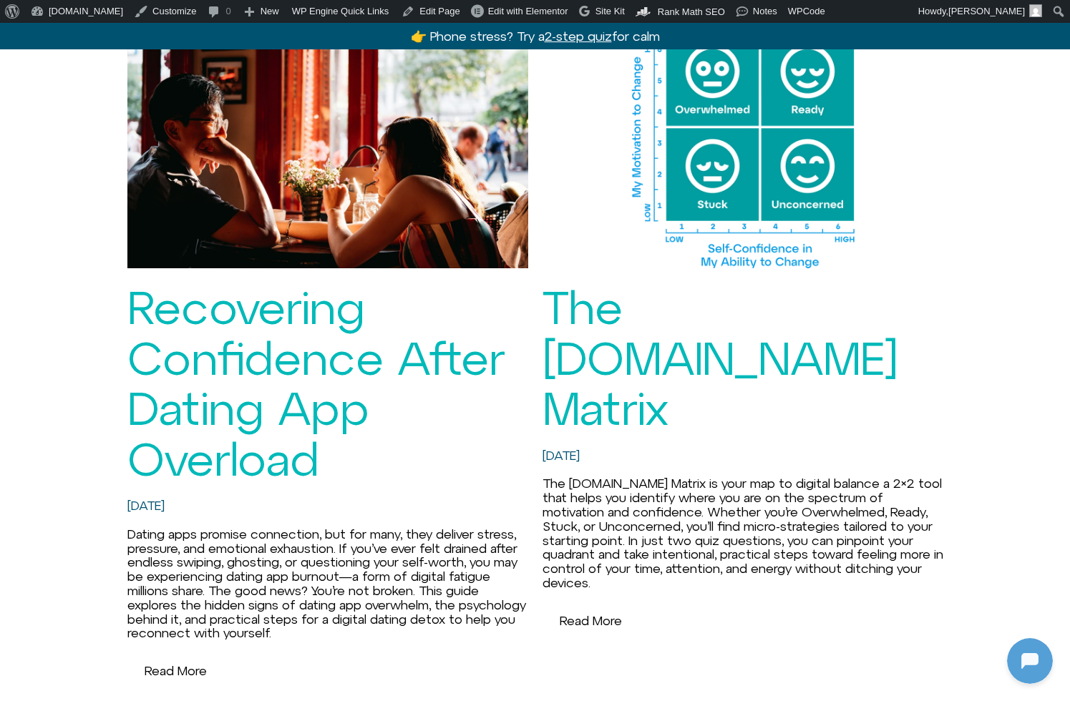
scroll to position [107, 0]
click at [258, 418] on link "Recovering Confidence After Dating App Overload" at bounding box center [315, 382] width 377 height 203
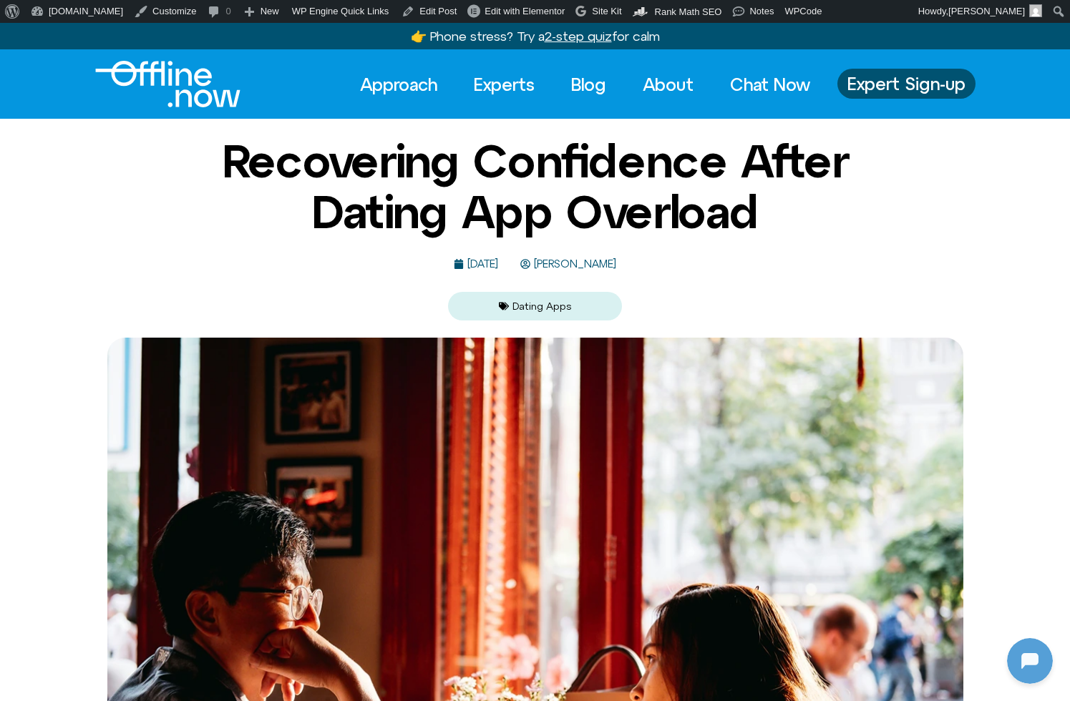
scroll to position [107, 0]
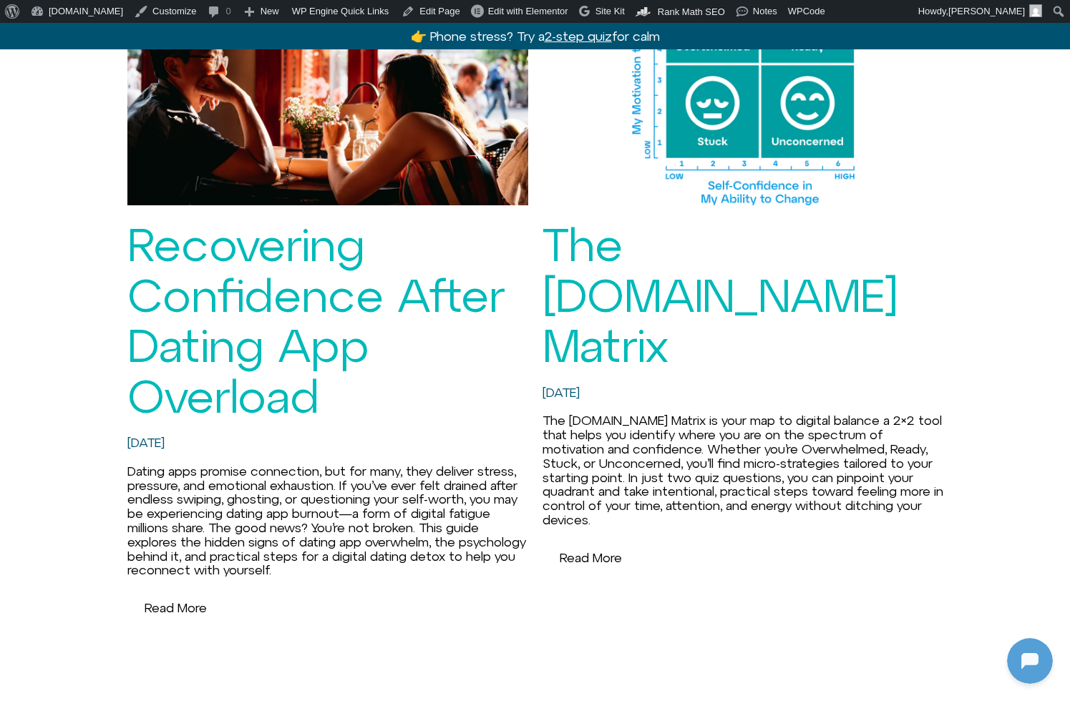
scroll to position [839, 0]
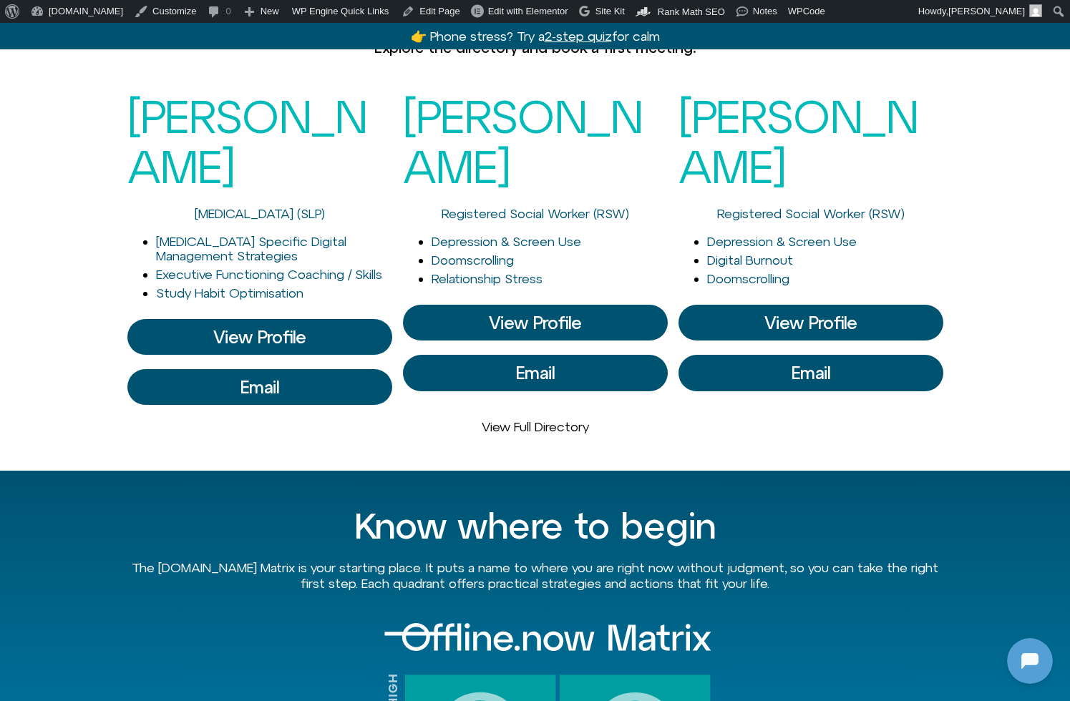
scroll to position [933, 0]
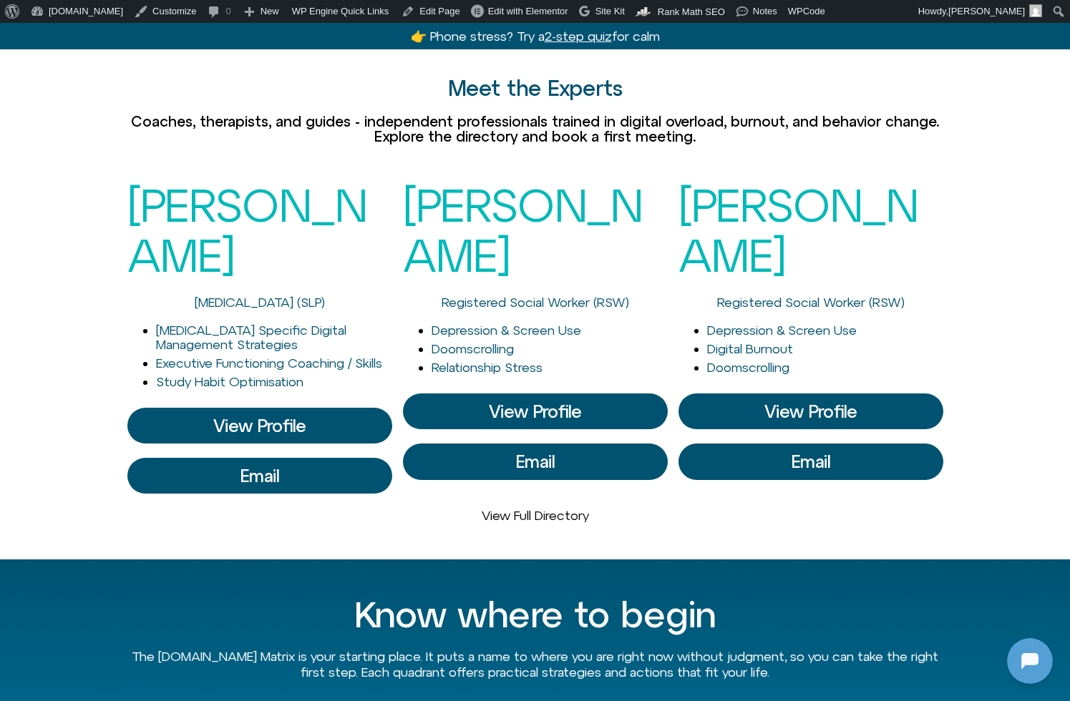
scroll to position [845, 0]
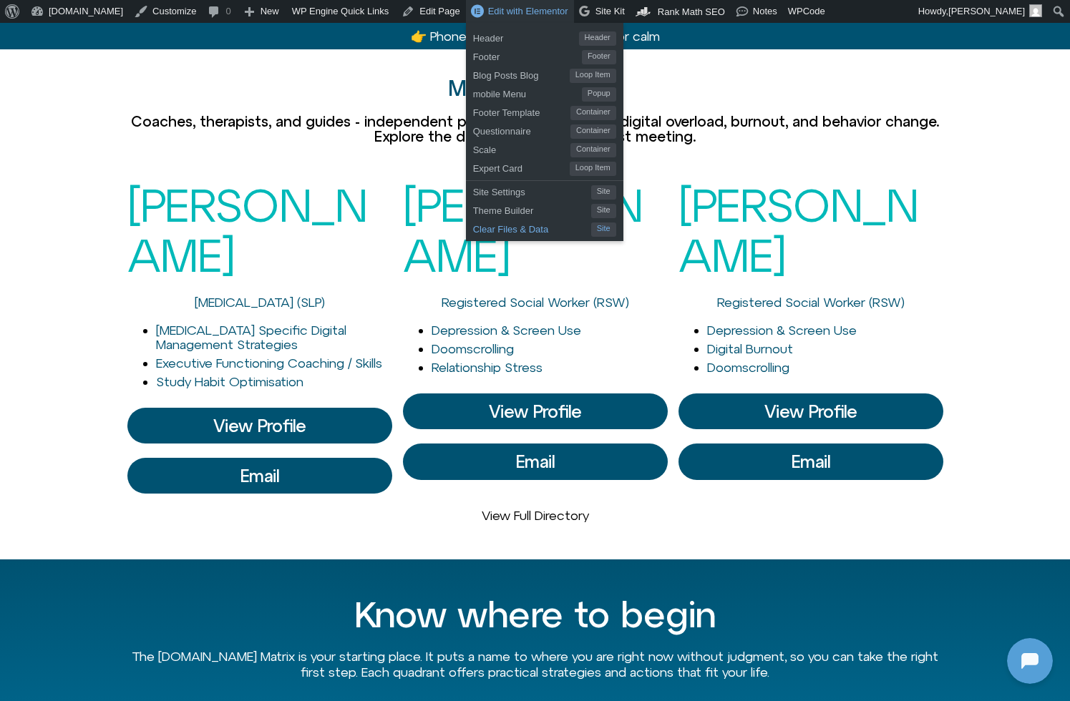
click at [519, 228] on span "Clear Files & Data" at bounding box center [532, 227] width 118 height 19
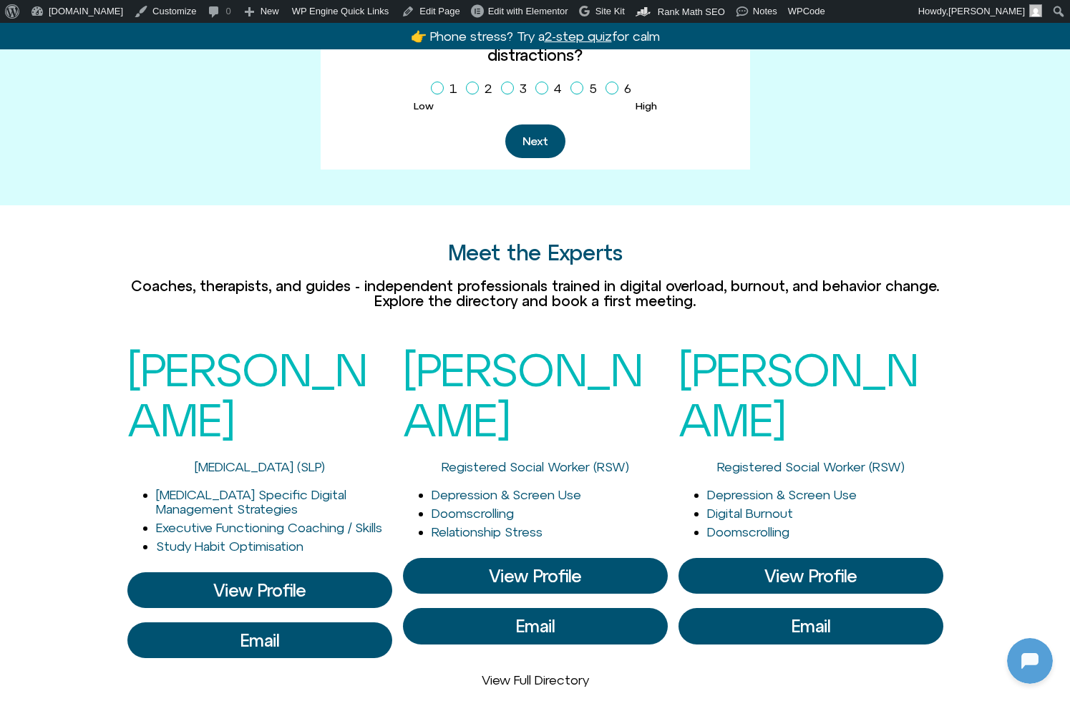
scroll to position [681, 0]
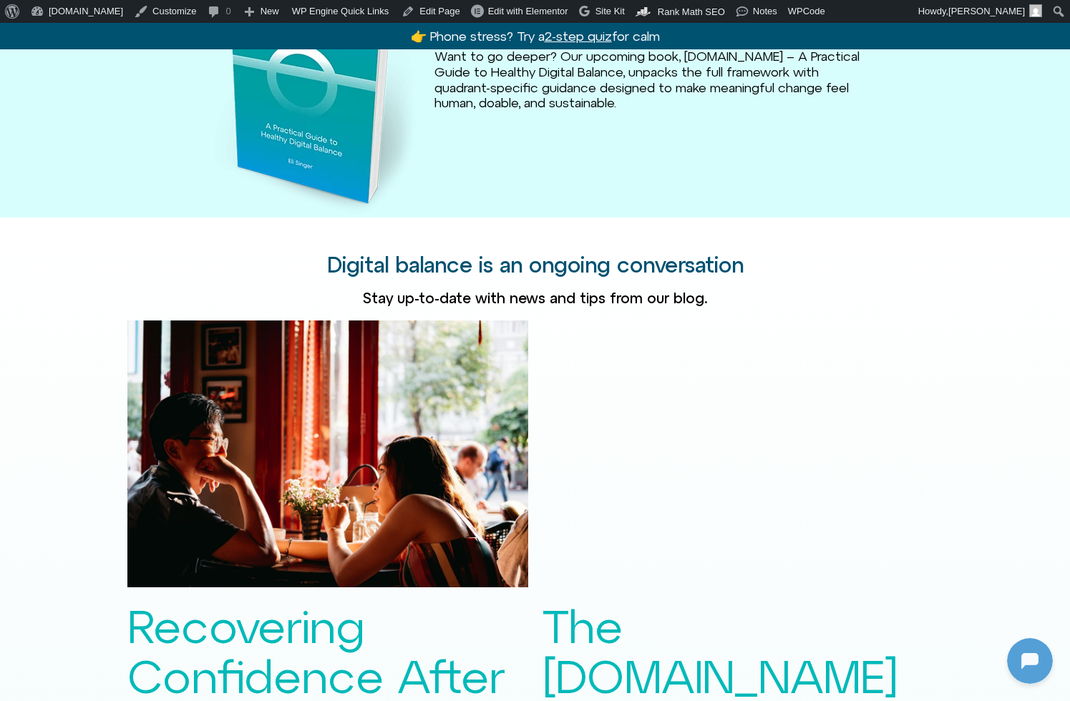
scroll to position [2107, 0]
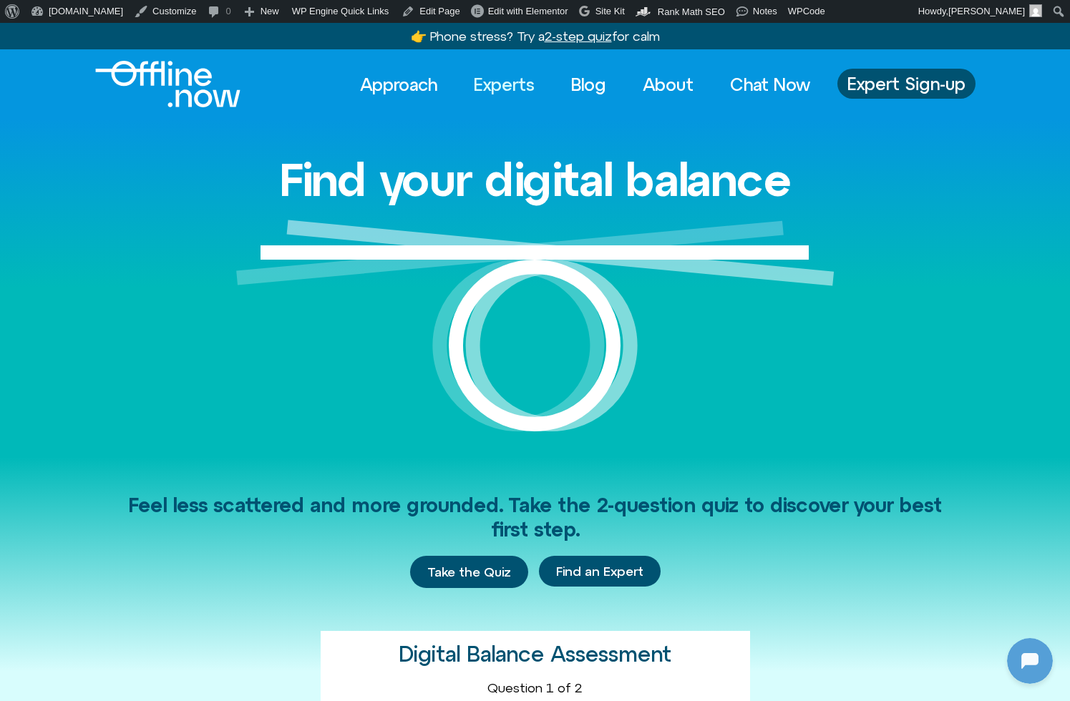
scroll to position [107, 0]
click at [500, 87] on link "Experts" at bounding box center [504, 84] width 87 height 31
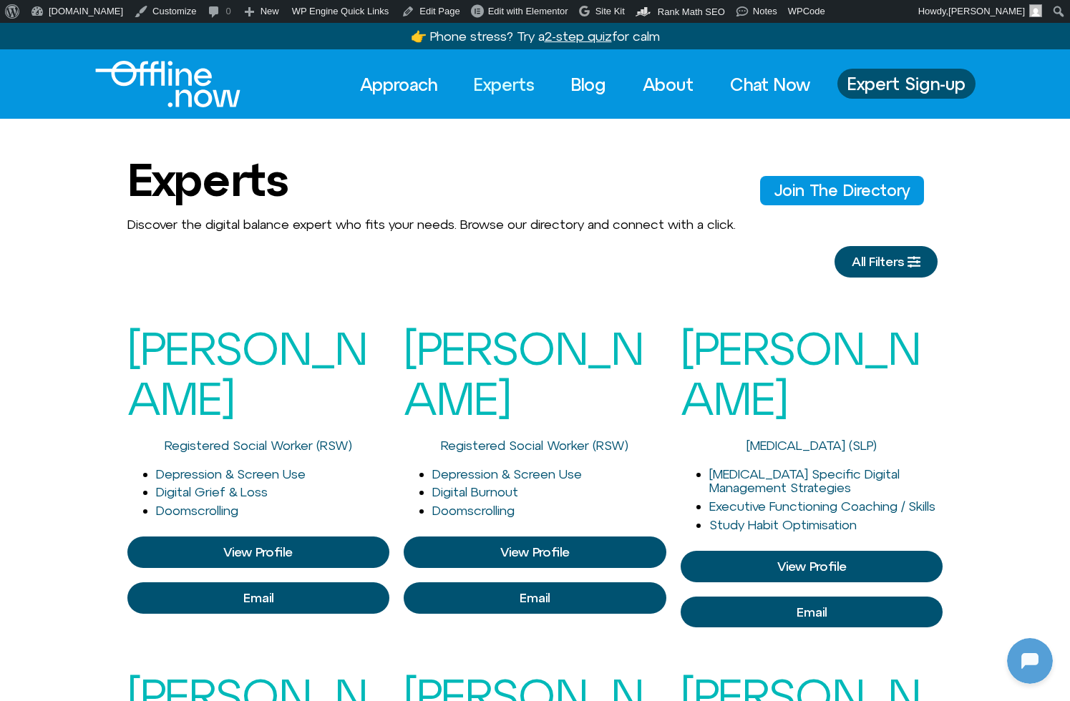
scroll to position [107, 0]
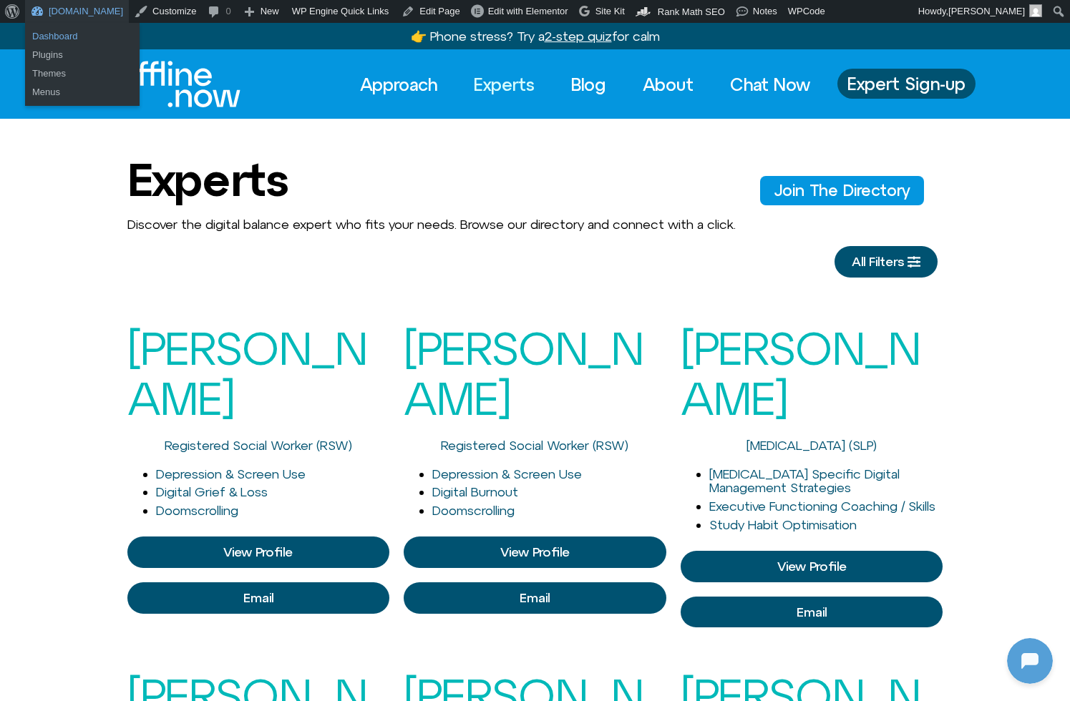
click at [56, 42] on link "Dashboard" at bounding box center [82, 36] width 115 height 19
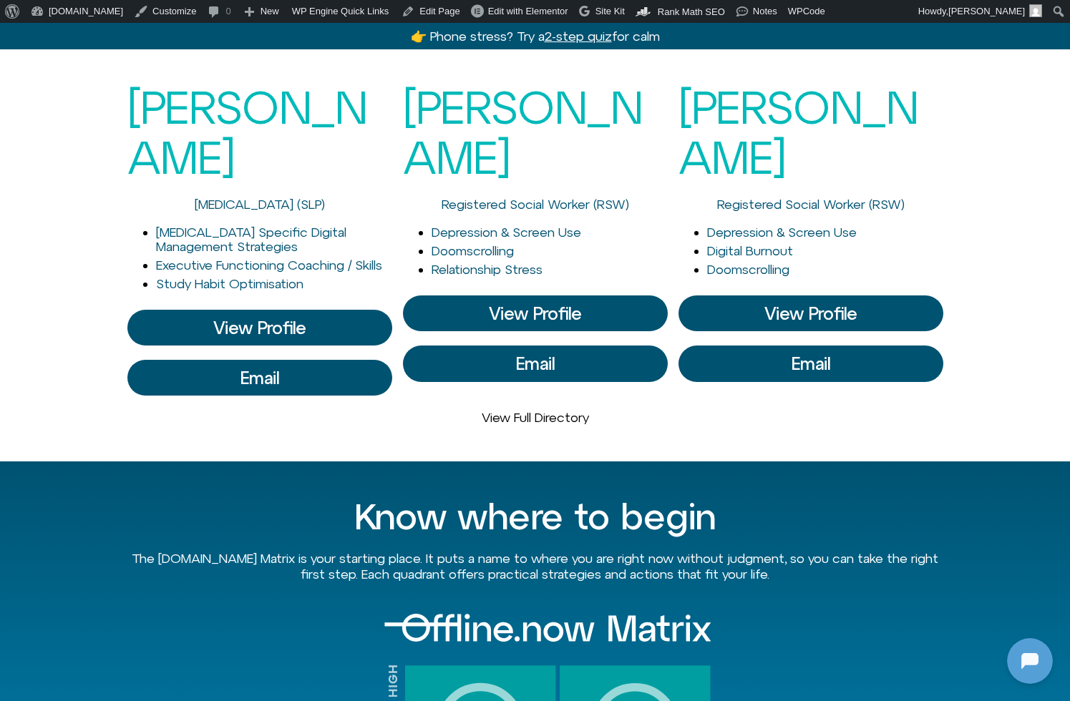
scroll to position [938, 0]
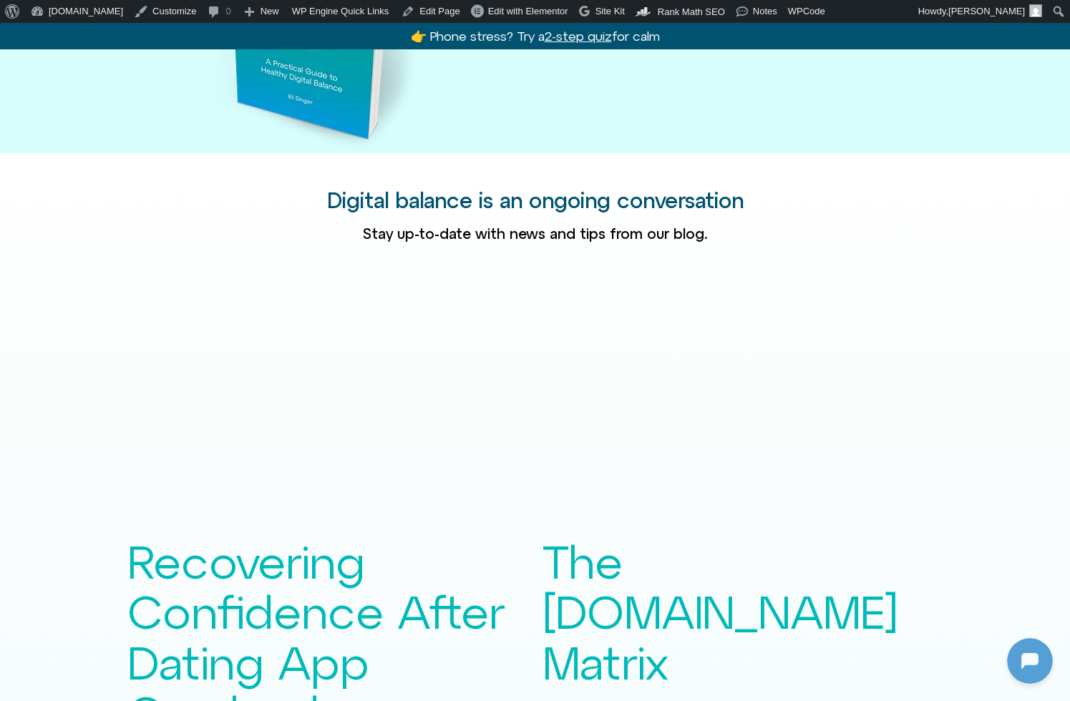
scroll to position [2590, 0]
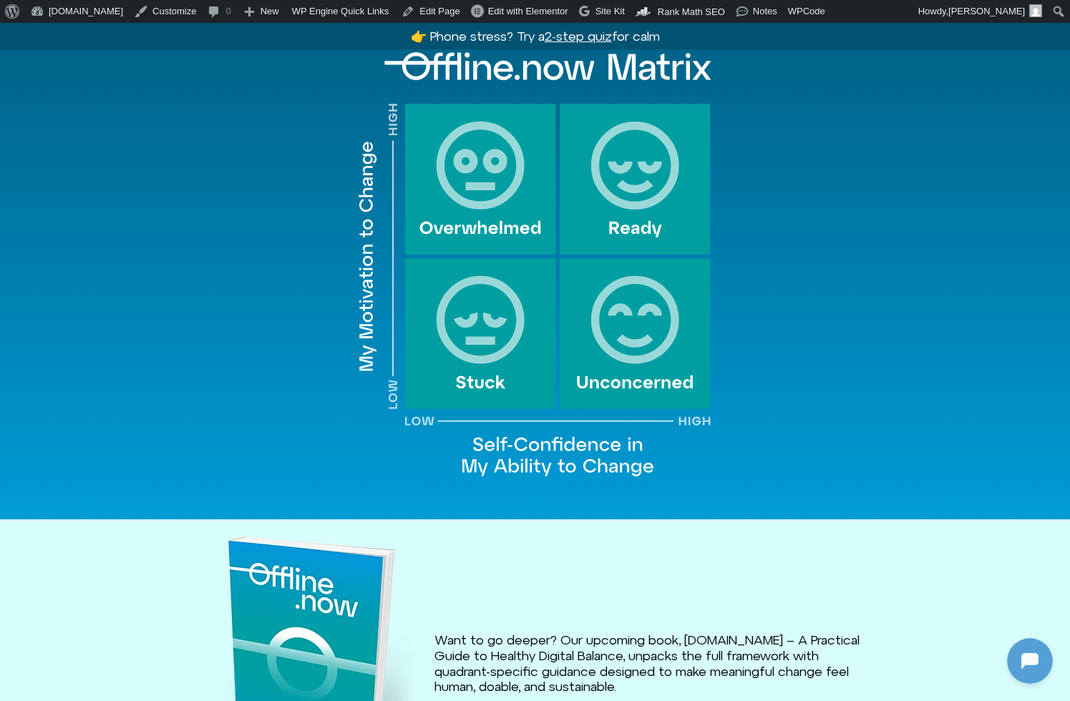
scroll to position [1523, 0]
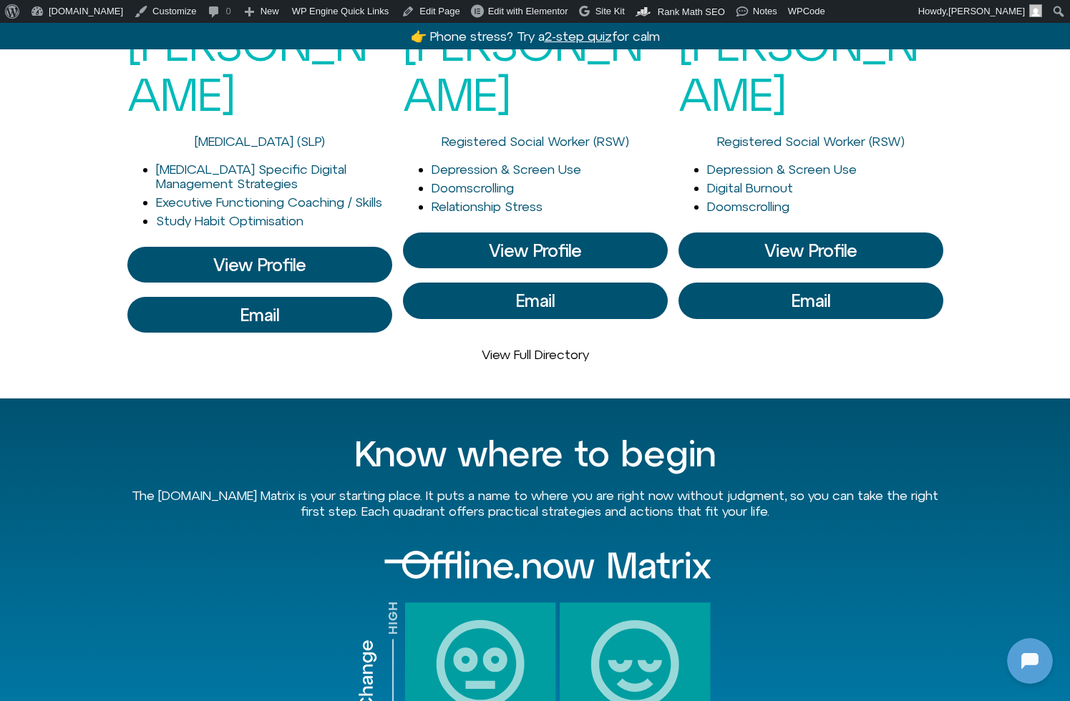
scroll to position [845, 0]
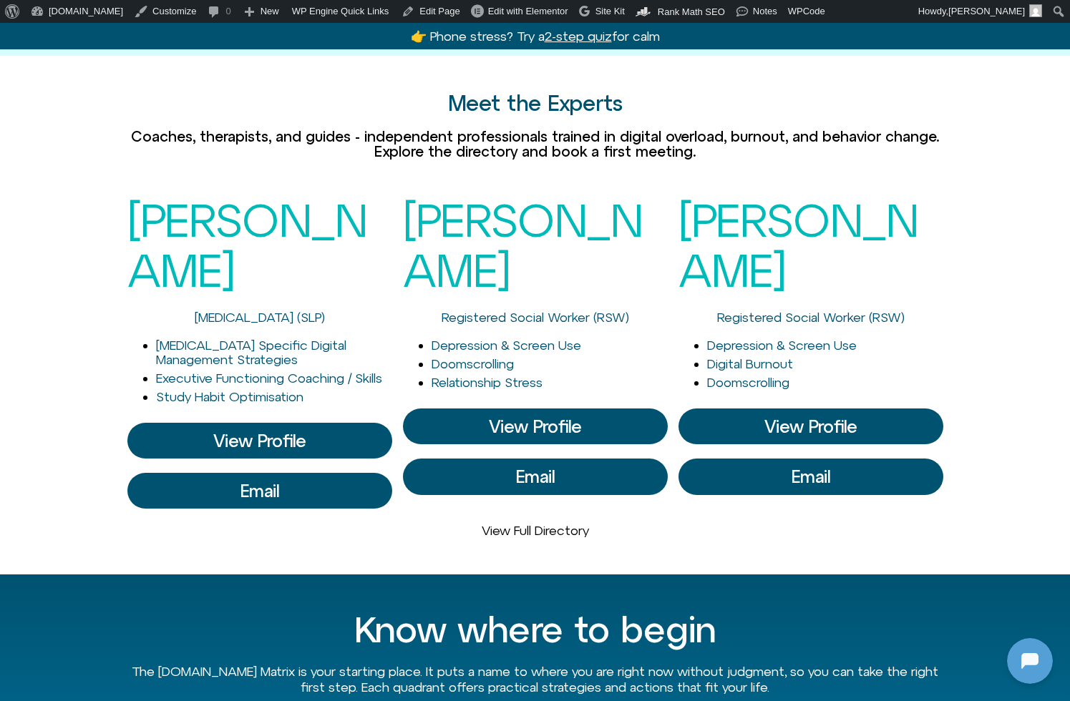
scroll to position [855, 0]
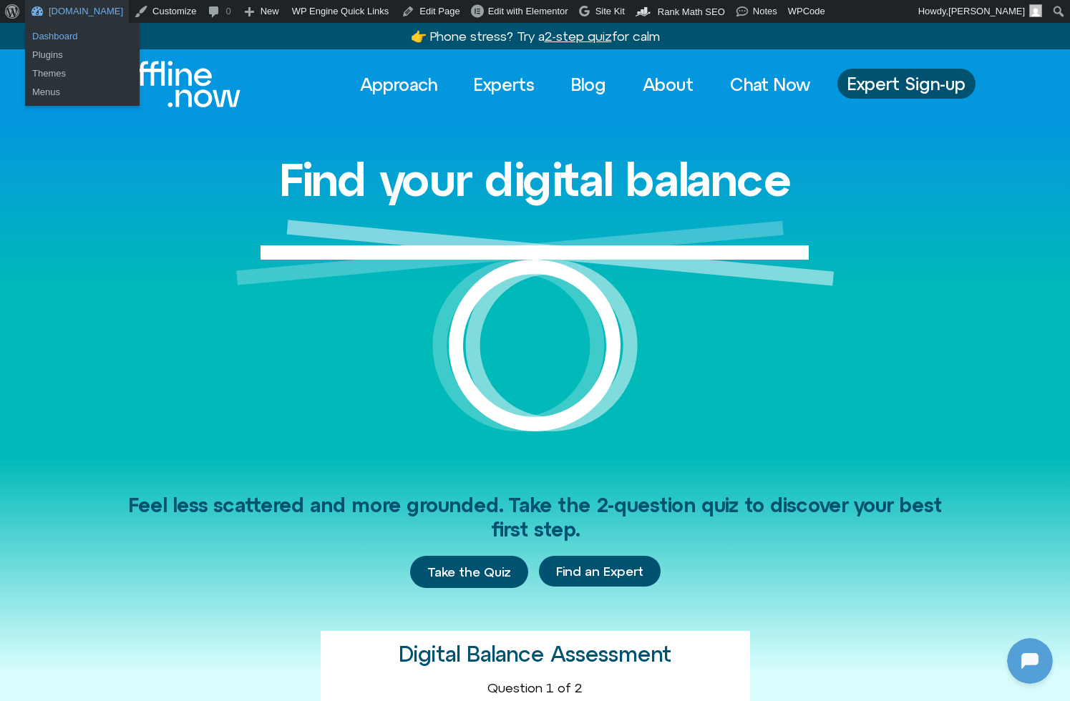
click at [64, 41] on link "Dashboard" at bounding box center [82, 36] width 115 height 19
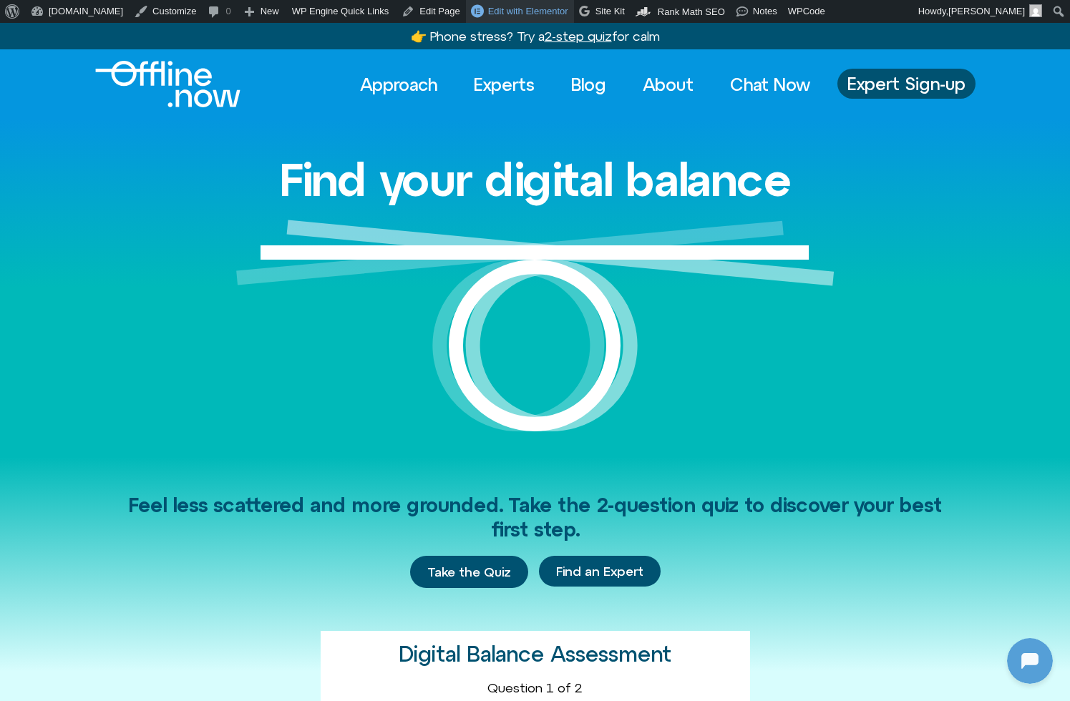
scroll to position [107, 0]
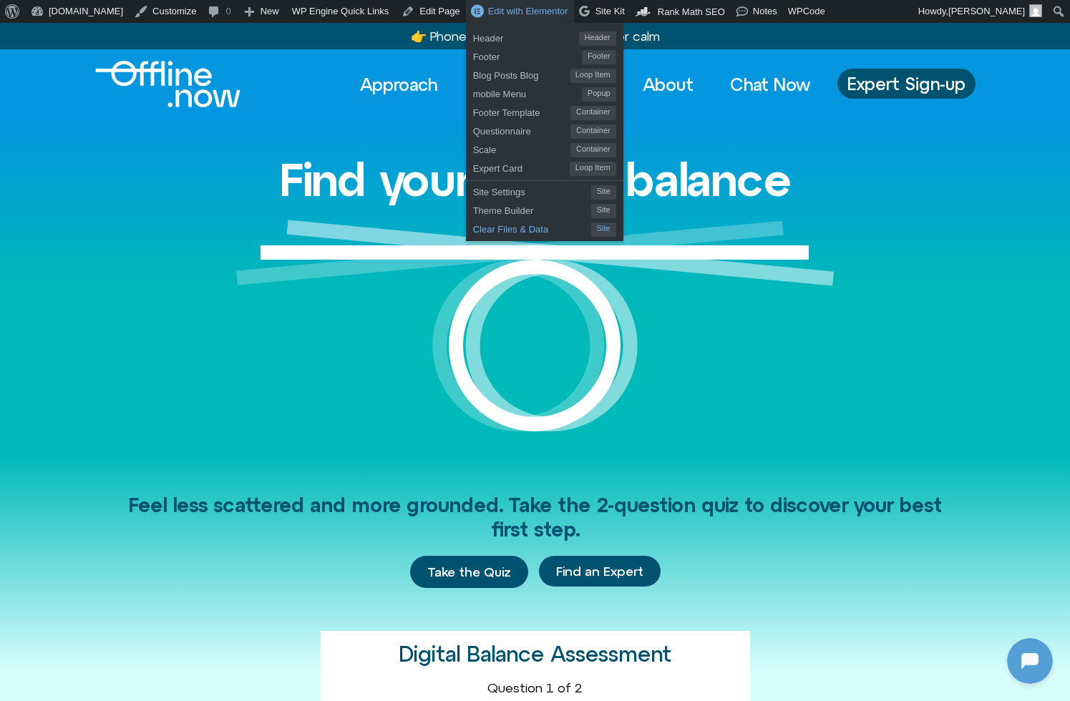
click at [479, 229] on span "Clear Files & Data" at bounding box center [532, 227] width 118 height 19
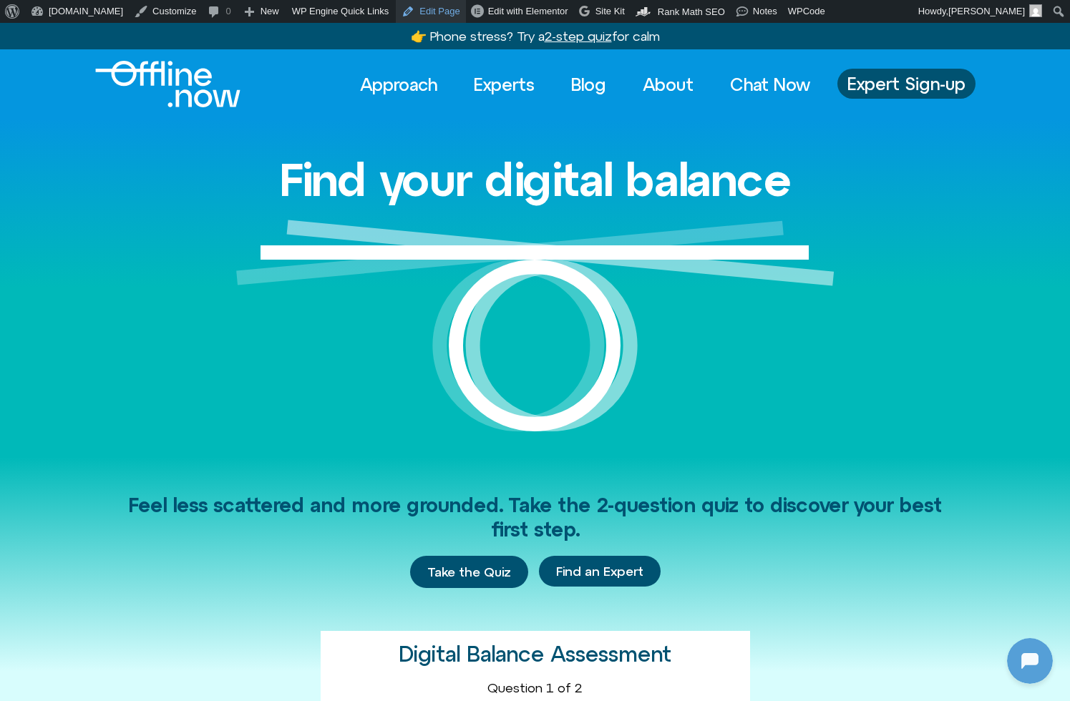
scroll to position [107, 0]
click at [243, 200] on div "Find your digital balance" at bounding box center [535, 288] width 816 height 338
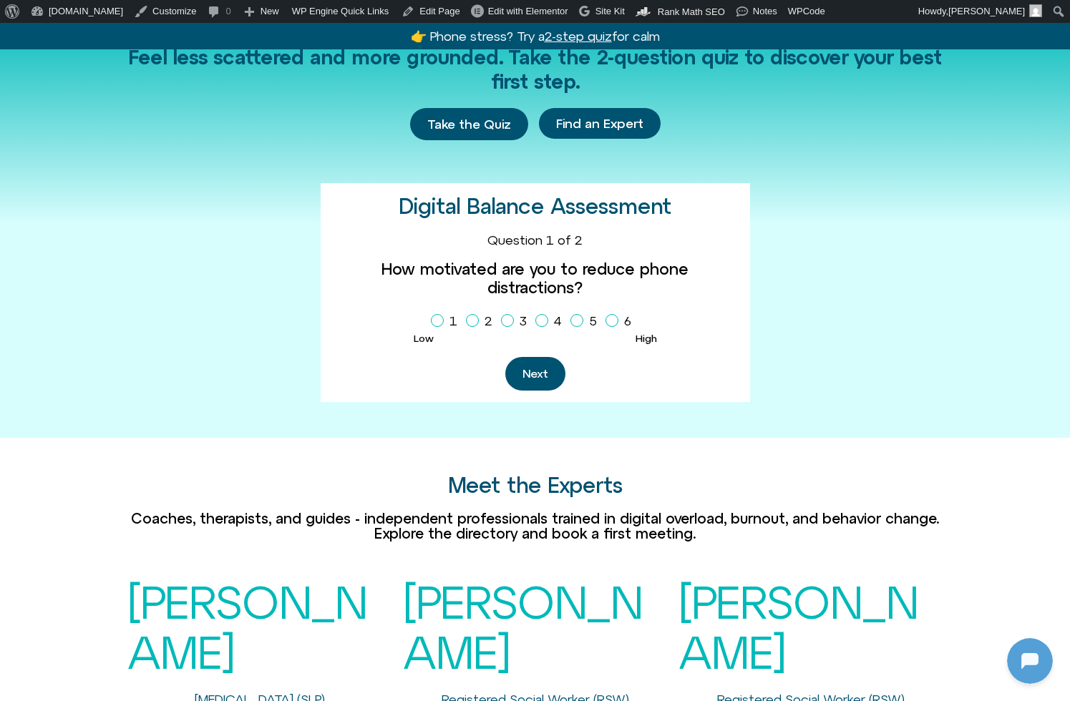
scroll to position [44, 0]
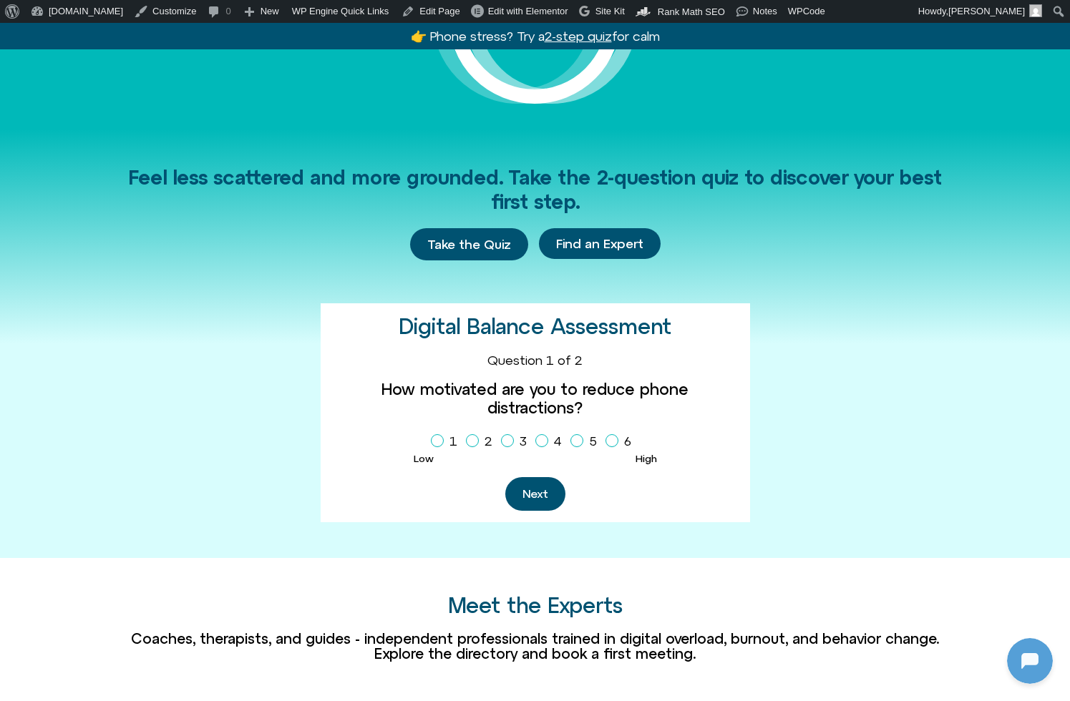
scroll to position [107, 0]
